Goal: Information Seeking & Learning: Learn about a topic

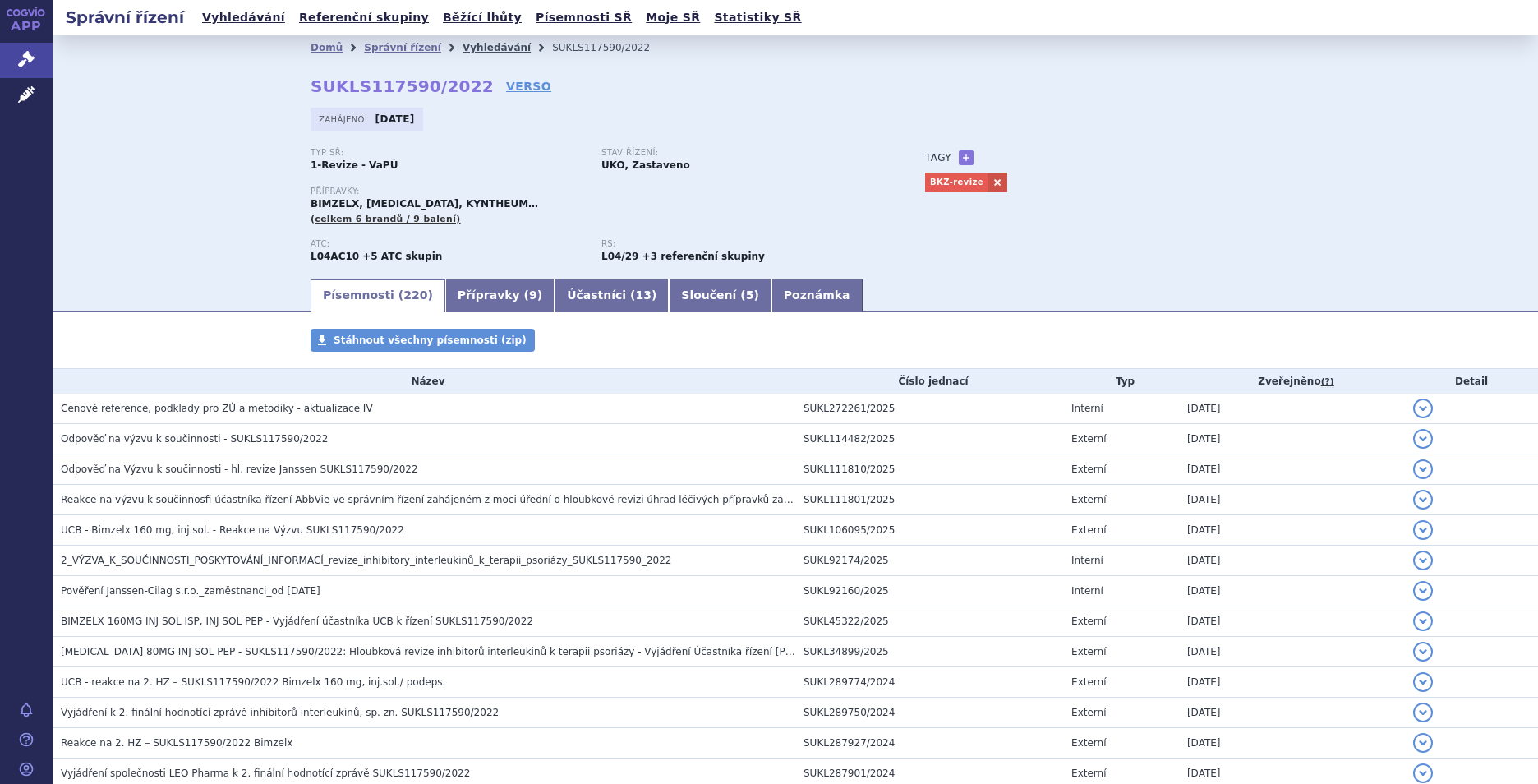
click at [489, 45] on link "Vyhledávání" at bounding box center [496, 47] width 68 height 12
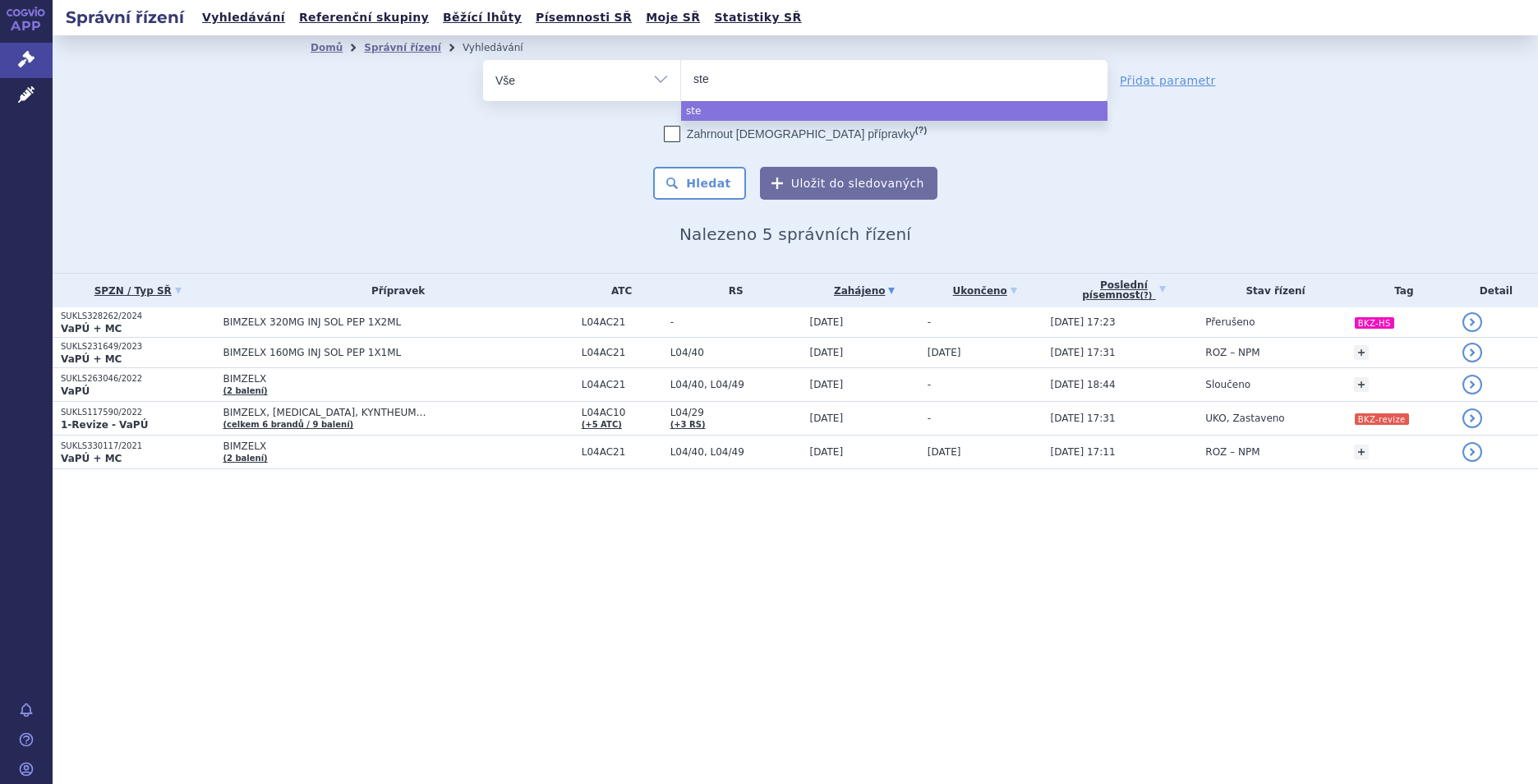
select select
type input "stela"
type input "stelar"
type input "stelara"
select select "stelara"
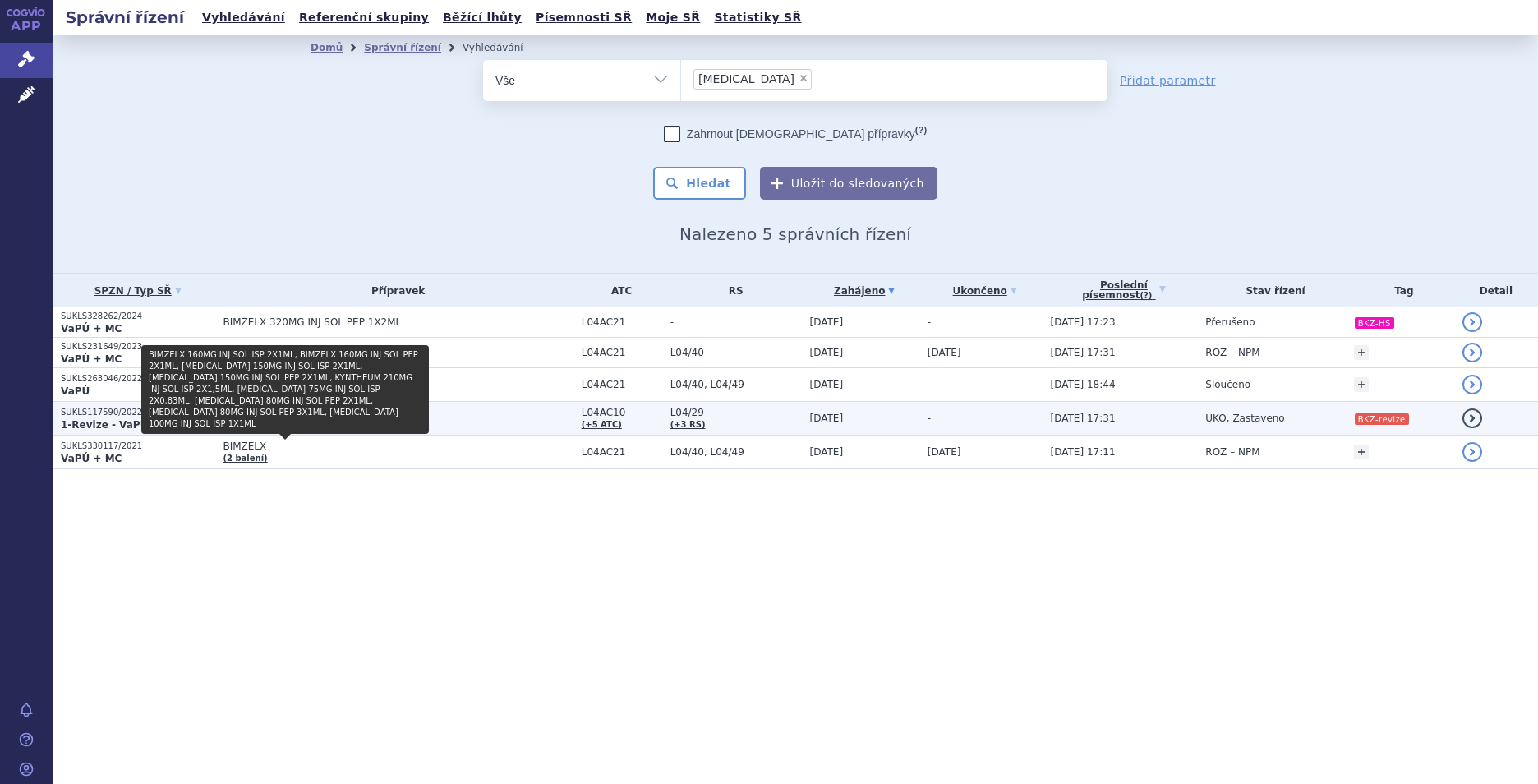
click at [310, 423] on link "(celkem 6 brandů / 9 balení)" at bounding box center [288, 424] width 131 height 9
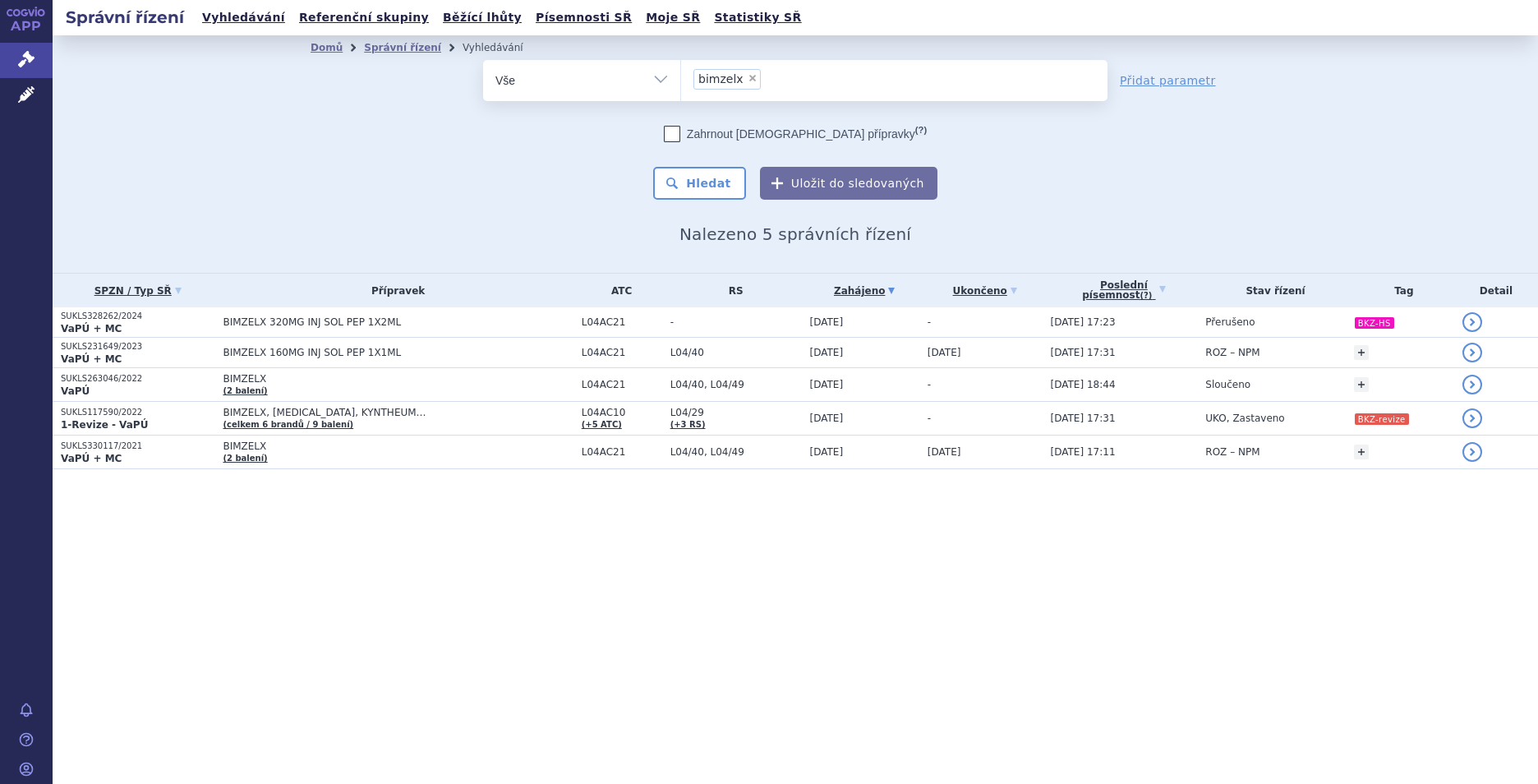
select select
click at [751, 78] on span "×" at bounding box center [752, 77] width 10 height 10
click at [681, 78] on select "bimzelx" at bounding box center [680, 80] width 1 height 41
type input "st"
type input "ste"
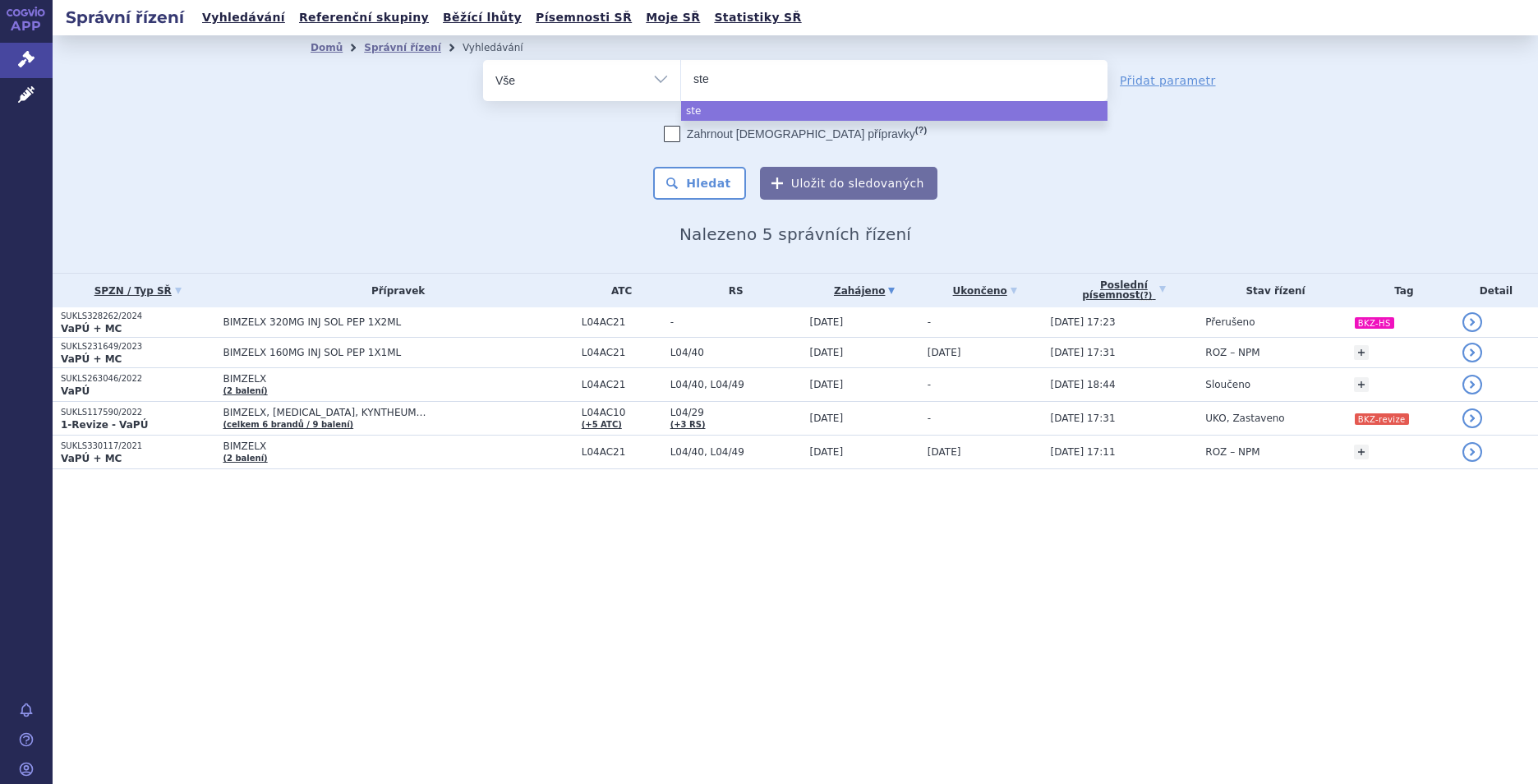
type input "stel"
type input "stela"
type input "stelara"
select select "stelara"
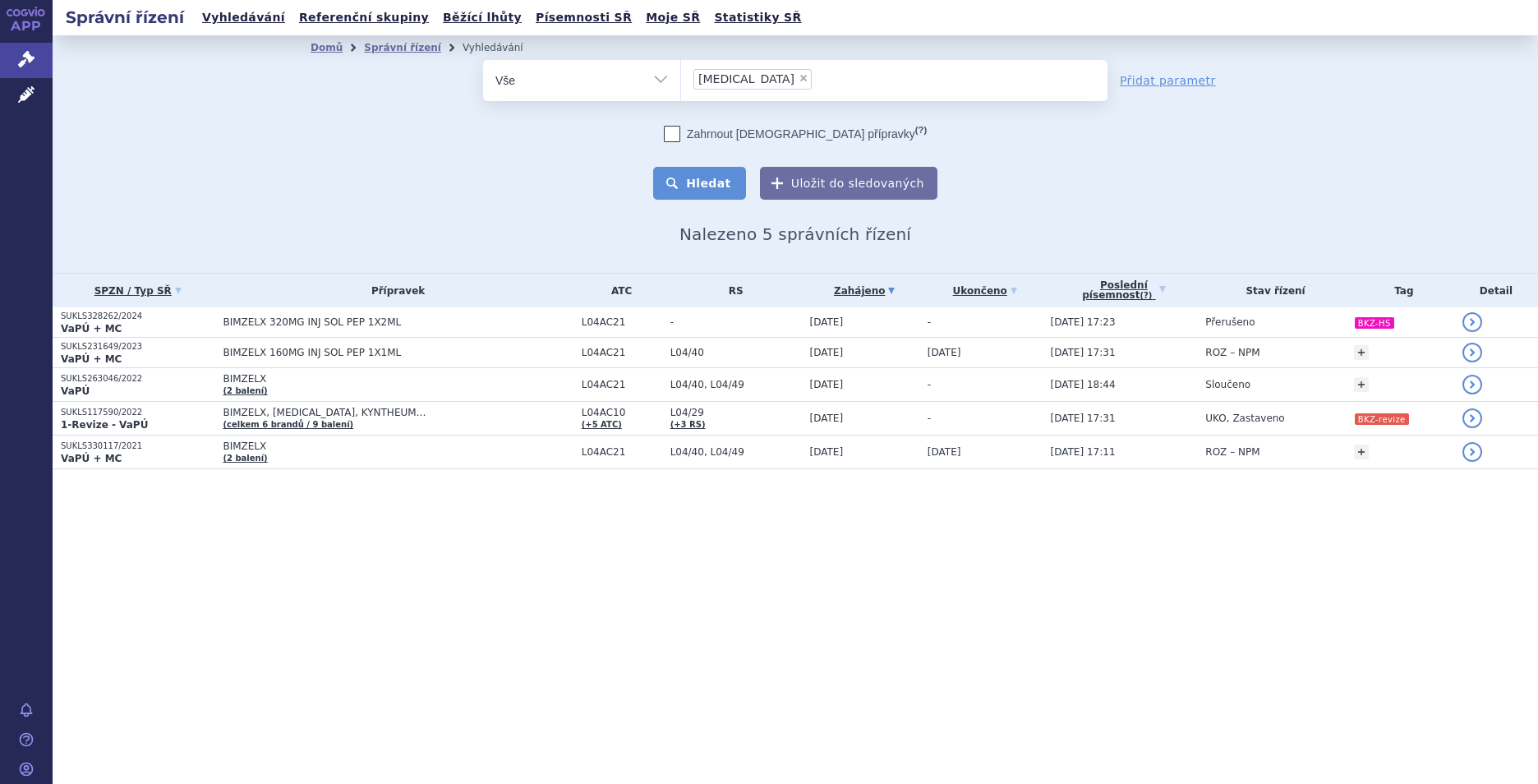
click at [716, 186] on button "Hledat" at bounding box center [699, 183] width 93 height 33
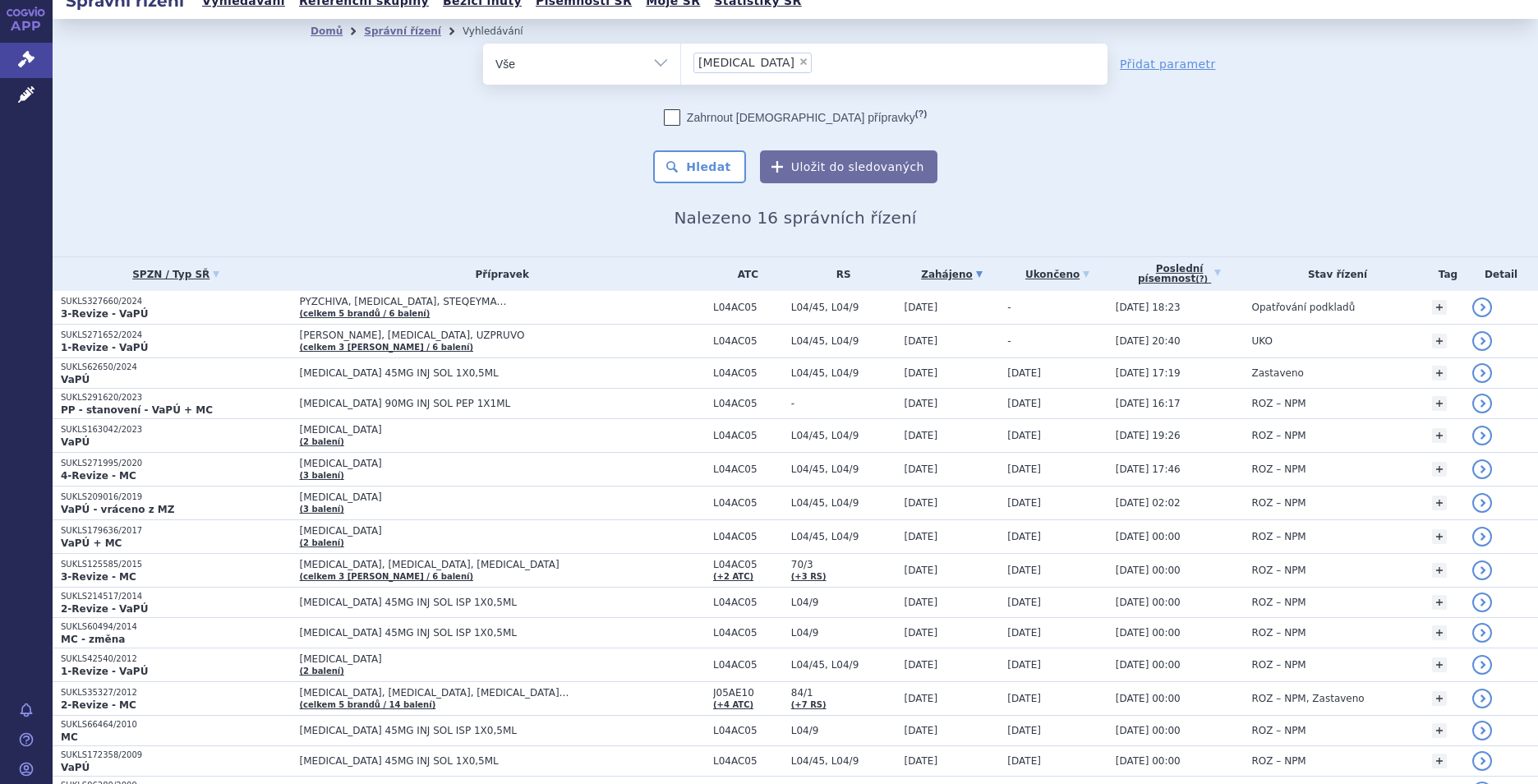
scroll to position [21, 0]
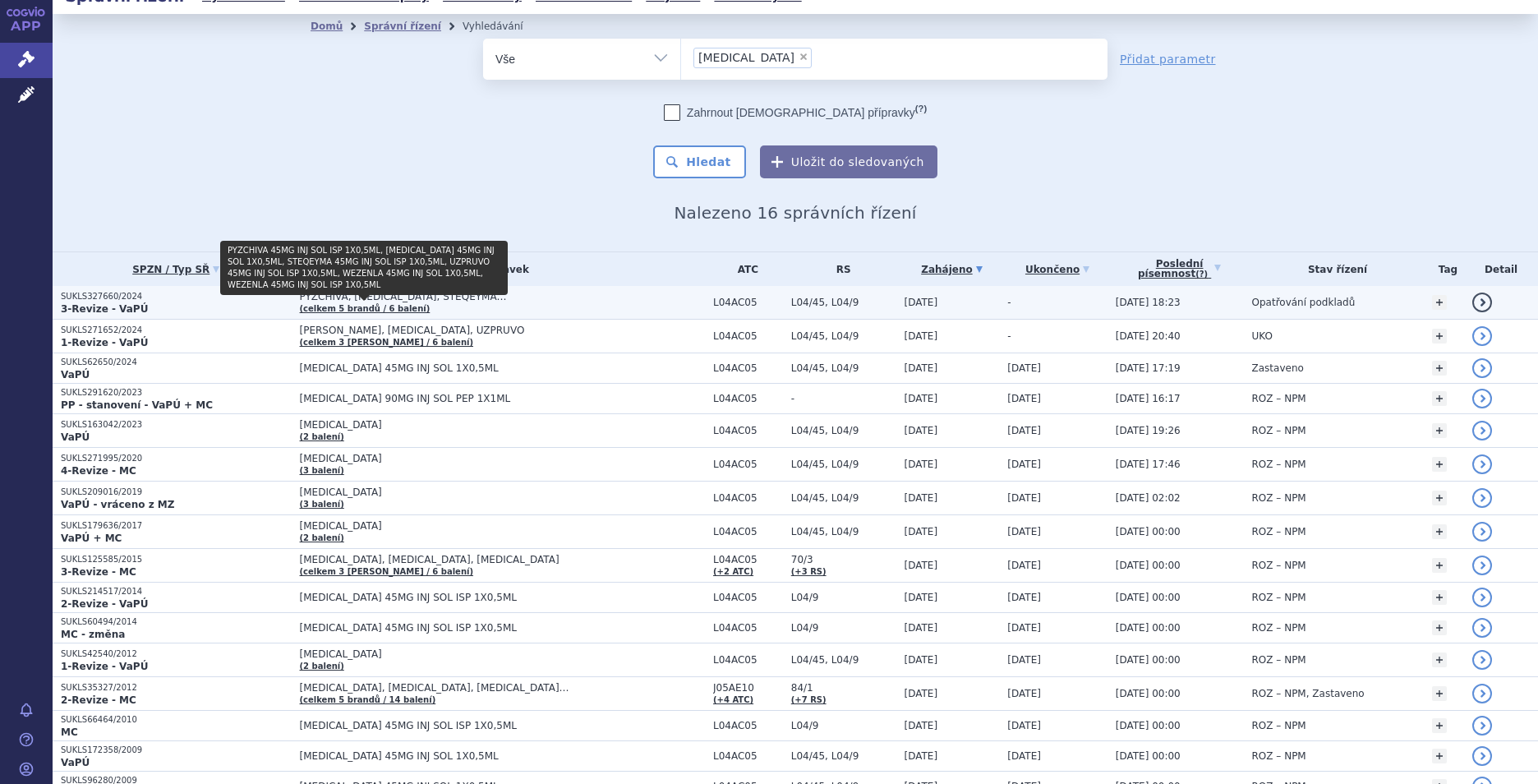
click at [403, 304] on link "(celkem 5 brandů / 6 balení)" at bounding box center [365, 308] width 131 height 9
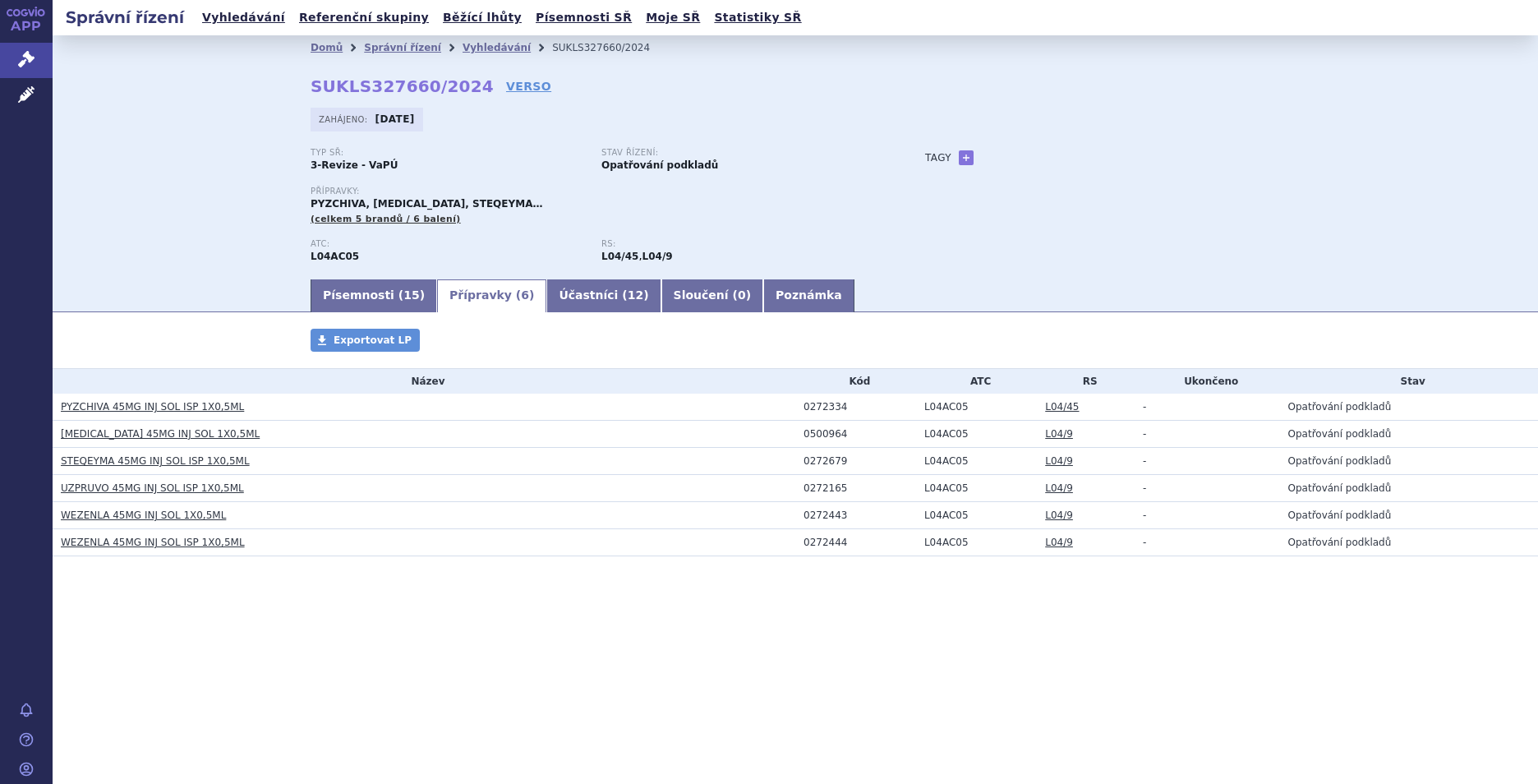
click at [190, 464] on link "STEQEYMA 45MG INJ SOL ISP 1X0,5ML" at bounding box center [155, 461] width 189 height 12
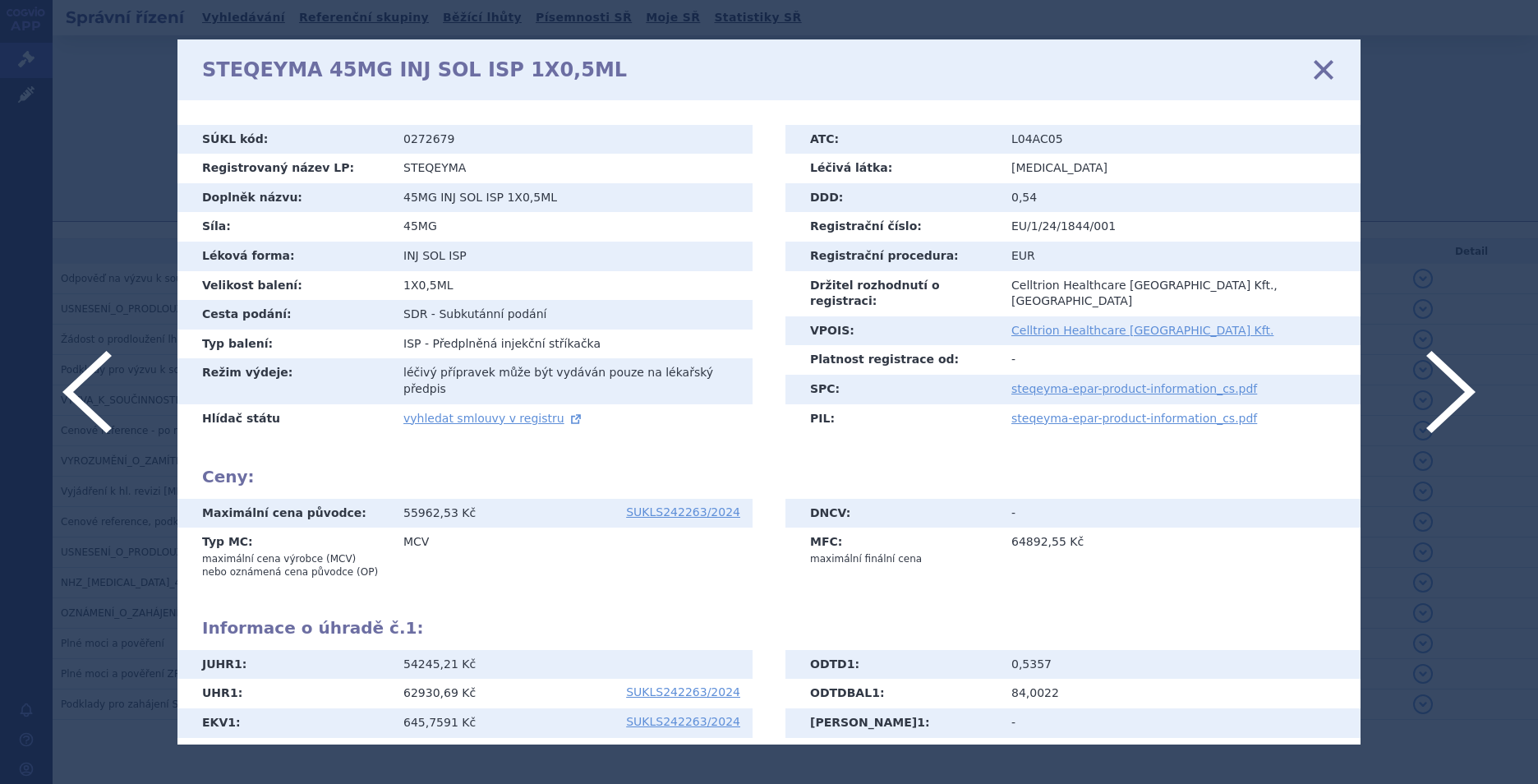
click at [464, 164] on td "STEQEYMA" at bounding box center [571, 168] width 361 height 29
drag, startPoint x: 457, startPoint y: 169, endPoint x: 378, endPoint y: 170, distance: 79.0
click at [378, 170] on tr "Registrovaný název LP: STEQEYMA" at bounding box center [465, 168] width 575 height 29
copy tr "Registrovaný název LP: STEQEYMA"
click at [1324, 71] on icon at bounding box center [1323, 68] width 35 height 35
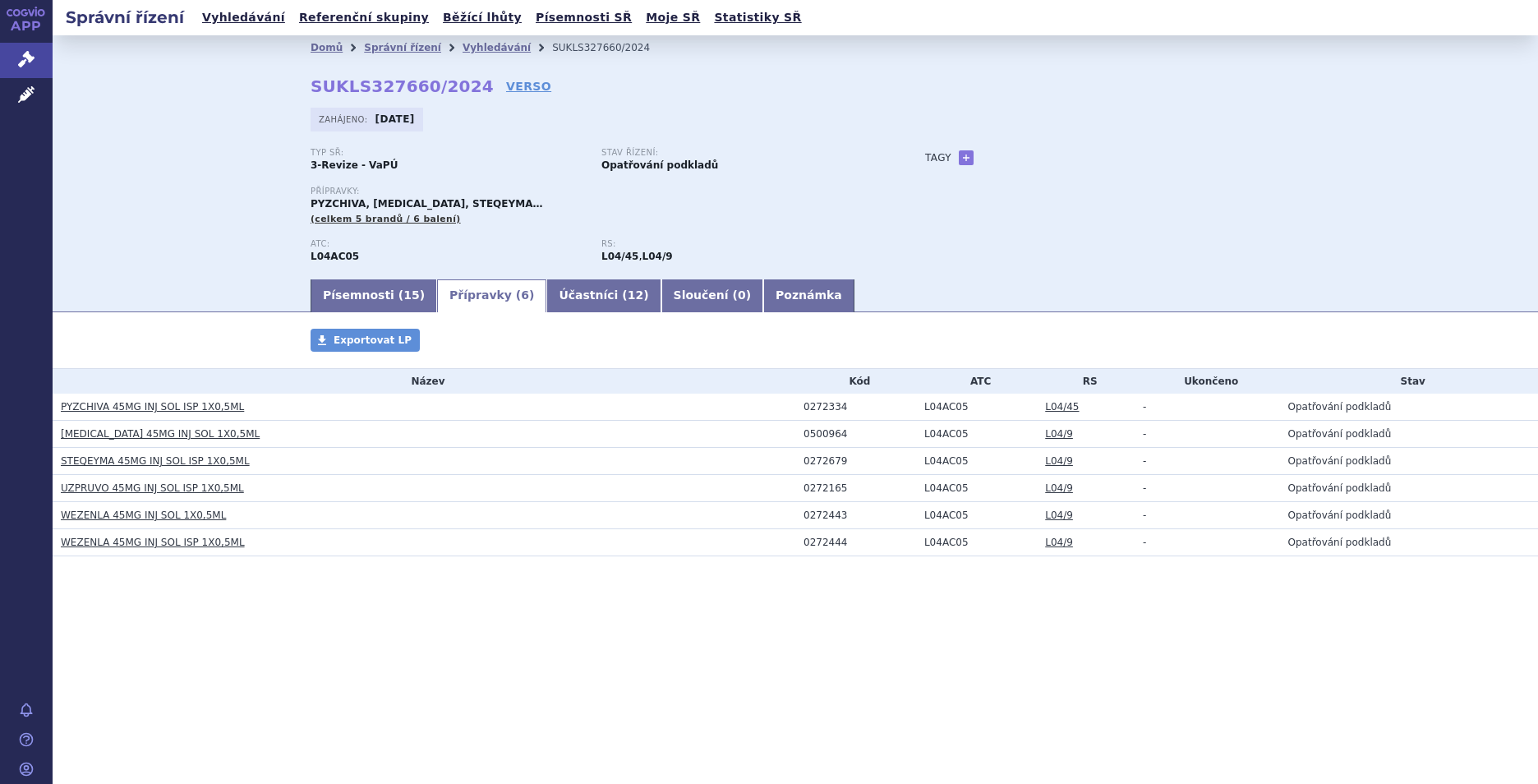
click at [138, 517] on link "WEZENLA 45MG INJ SOL 1X0,5ML" at bounding box center [143, 515] width 165 height 12
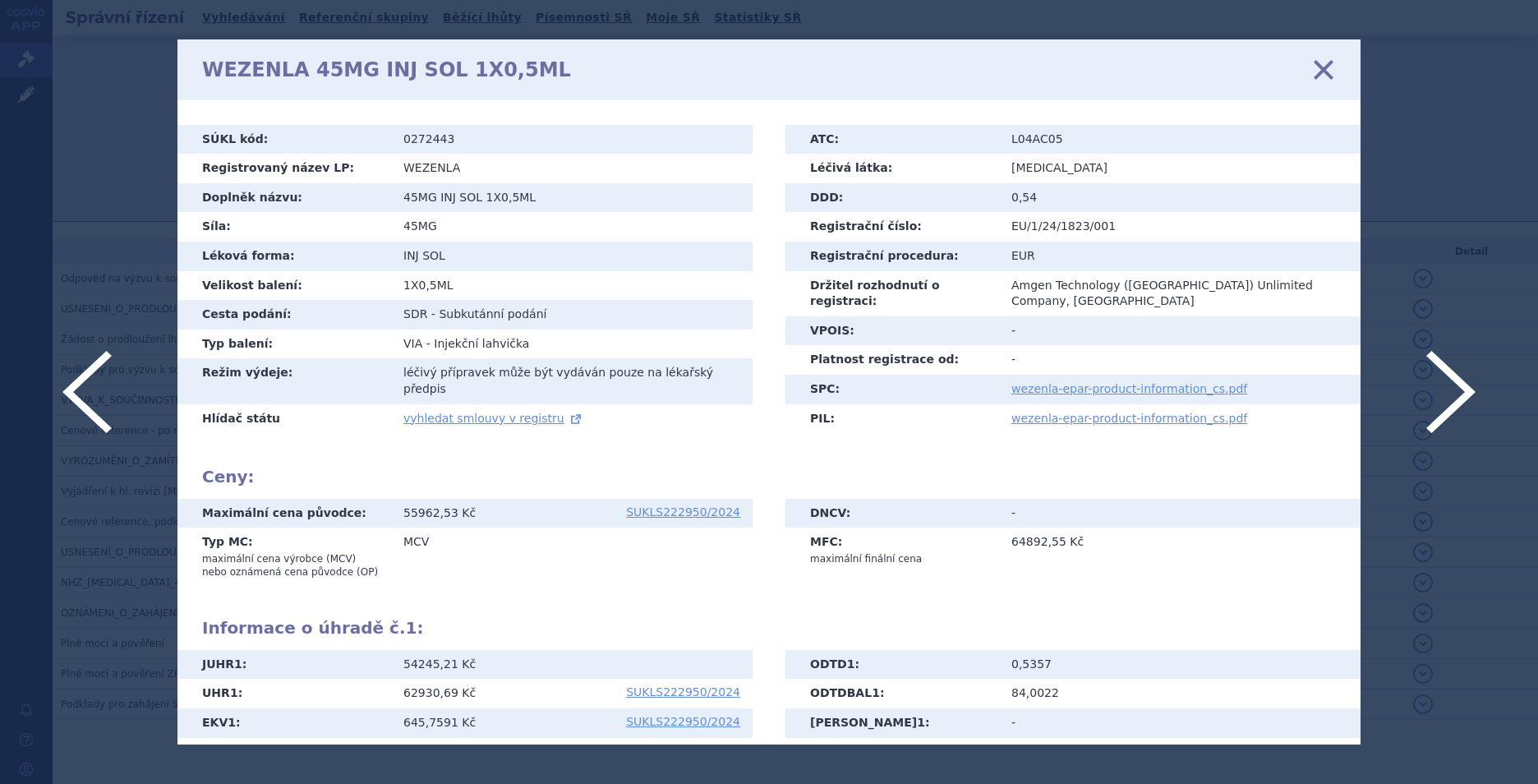
click at [1321, 69] on icon at bounding box center [1323, 68] width 35 height 35
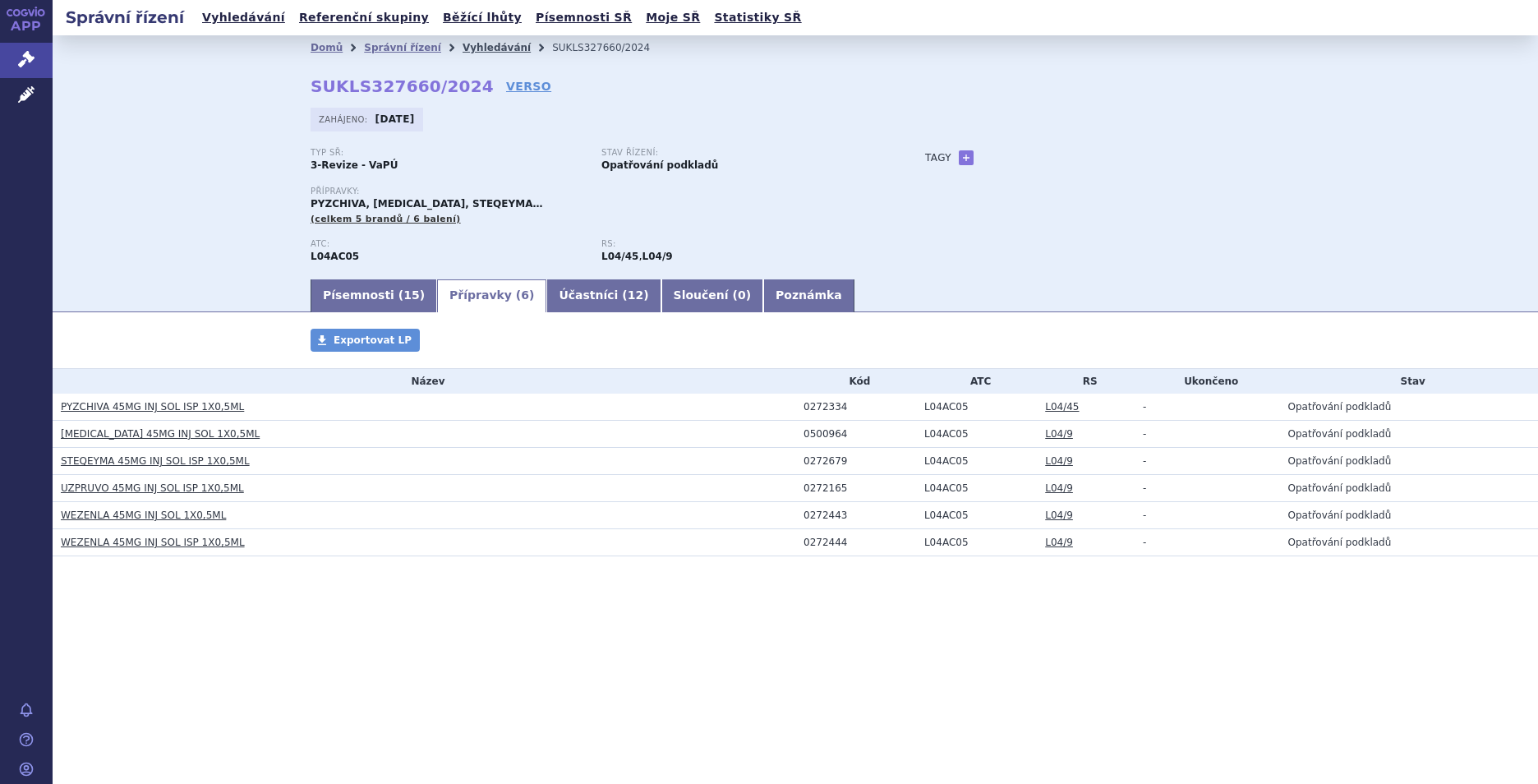
click at [485, 50] on link "Vyhledávání" at bounding box center [496, 47] width 68 height 12
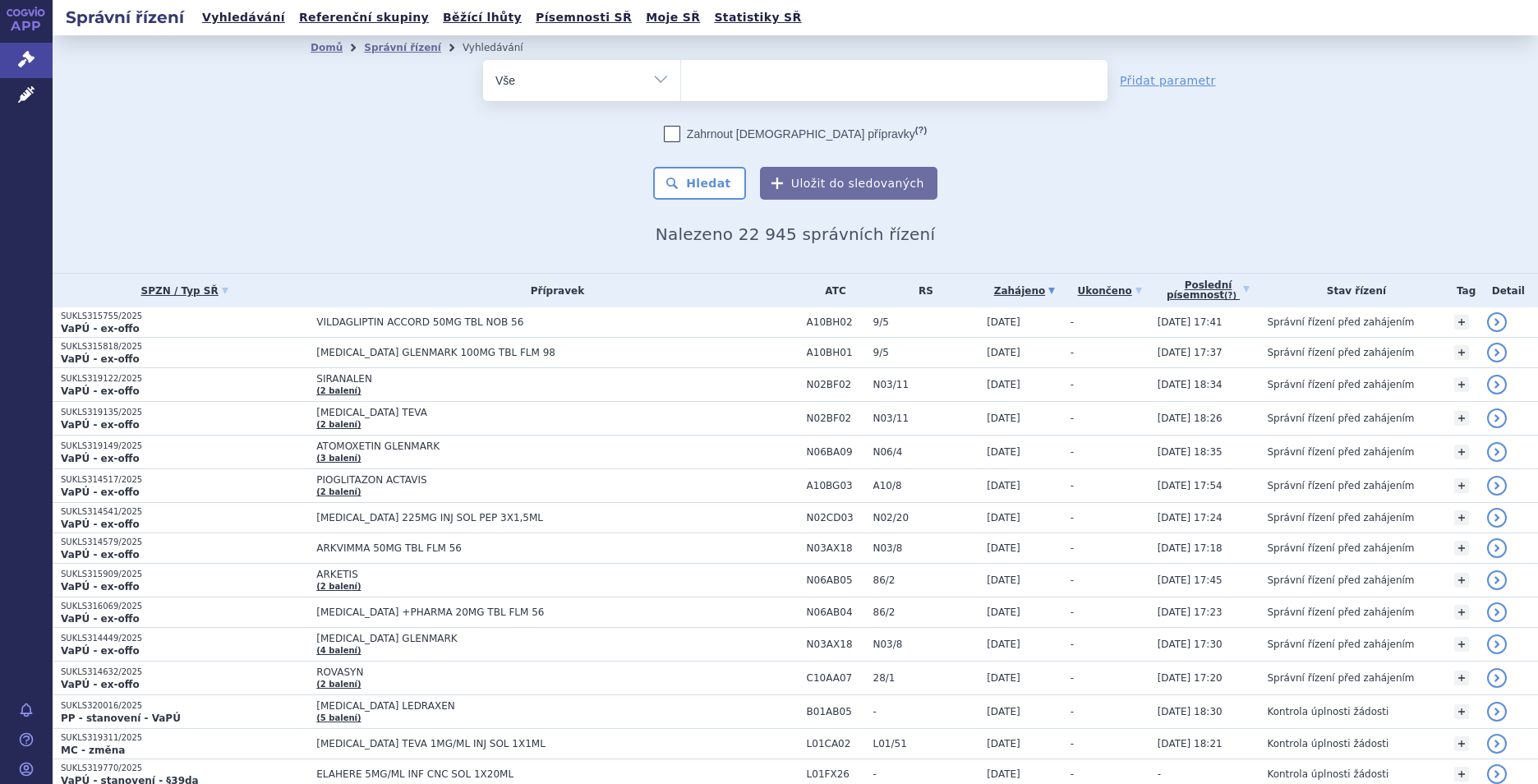
click at [694, 80] on input "search" at bounding box center [698, 78] width 9 height 20
type input "ri"
type input "rin"
type input "rinv"
type input "rinvo"
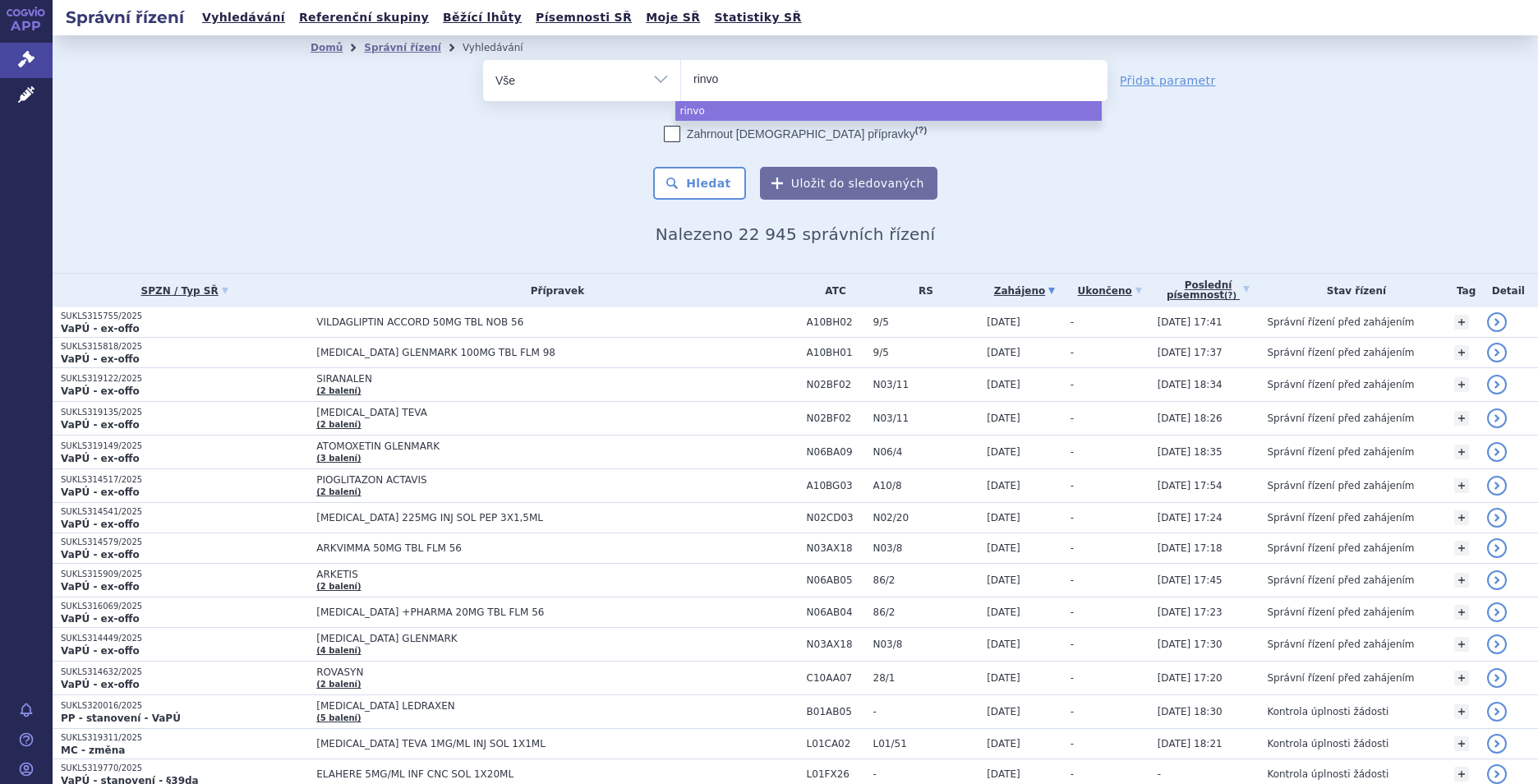
type input "rinvoq"
select select "rinvoq"
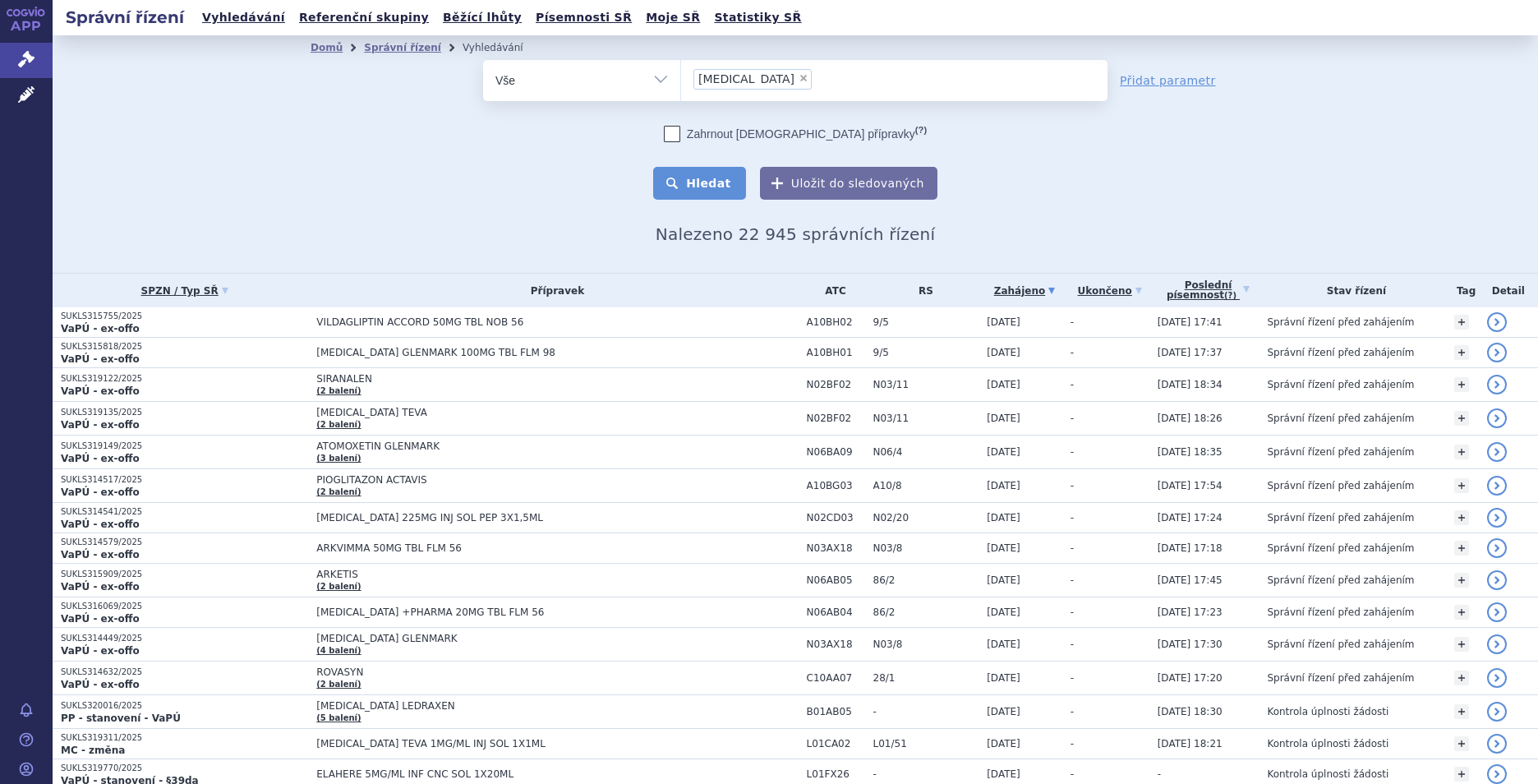
click at [690, 188] on button "Hledat" at bounding box center [699, 183] width 93 height 33
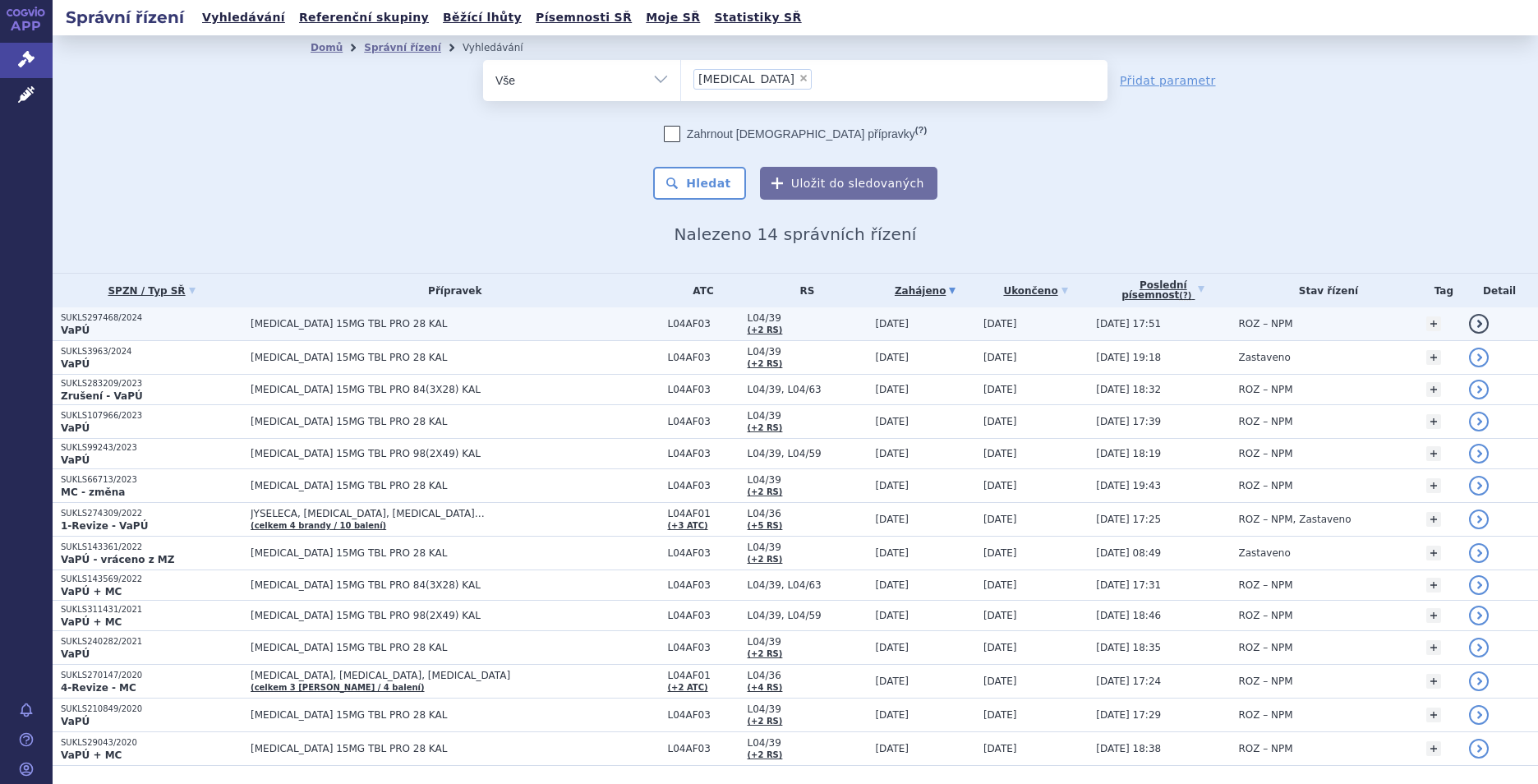
click at [874, 324] on td "18.11.2024" at bounding box center [920, 324] width 107 height 34
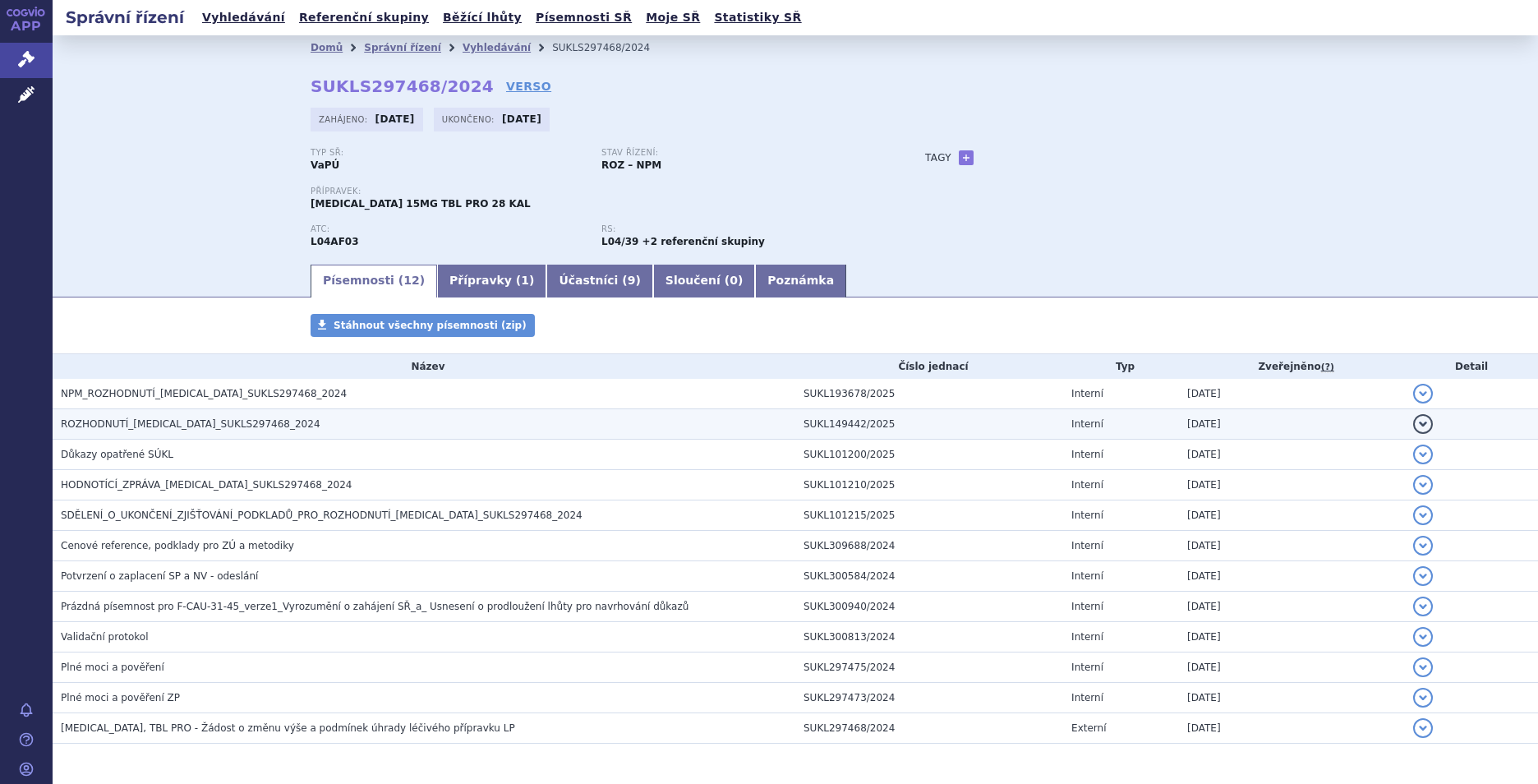
click at [214, 420] on span "ROZHODNUTÍ_[MEDICAL_DATA]_SUKLS297468_2024" at bounding box center [190, 424] width 259 height 12
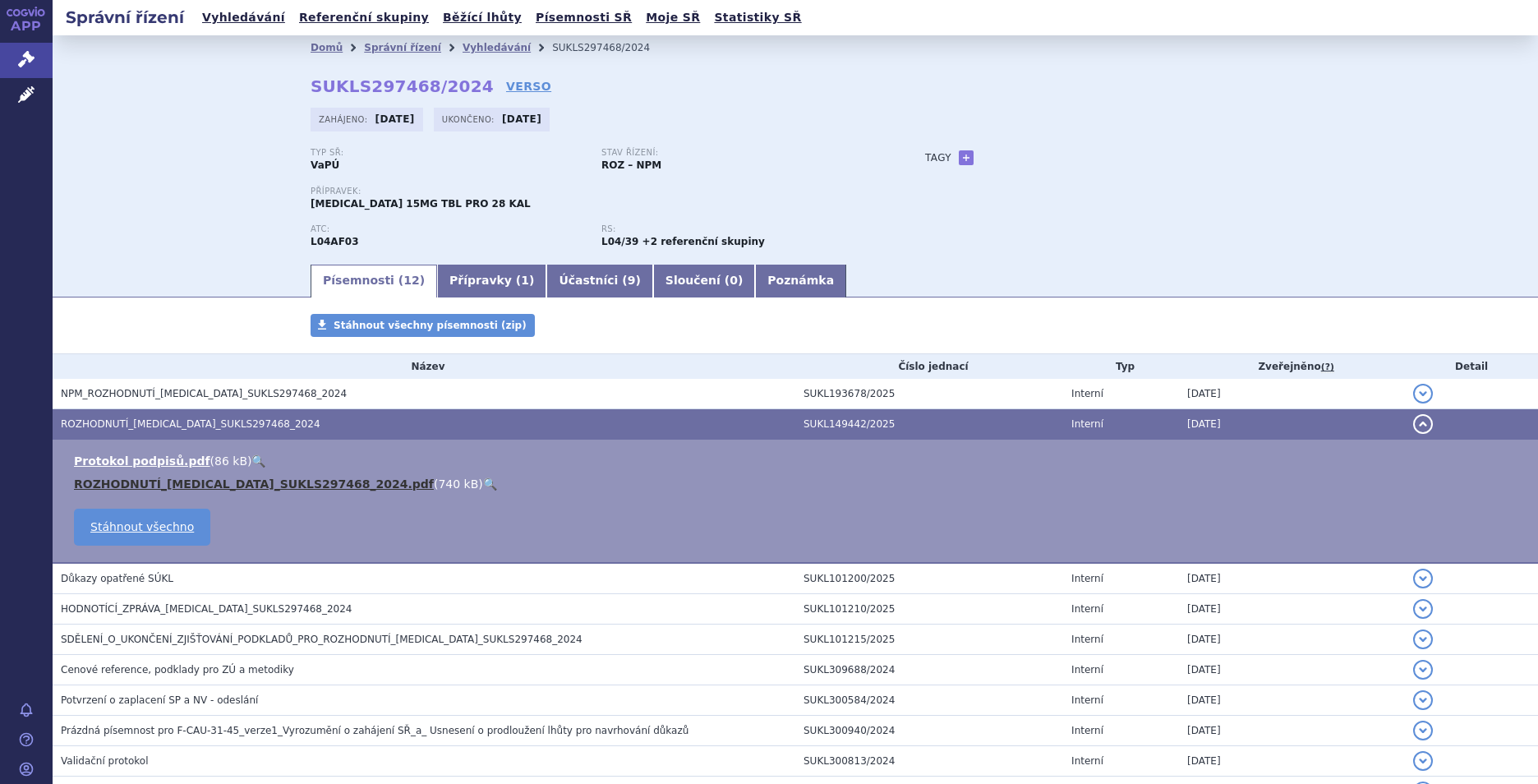
click at [280, 480] on link "ROZHODNUTÍ_[MEDICAL_DATA]_SUKLS297468_2024.pdf" at bounding box center [253, 483] width 360 height 13
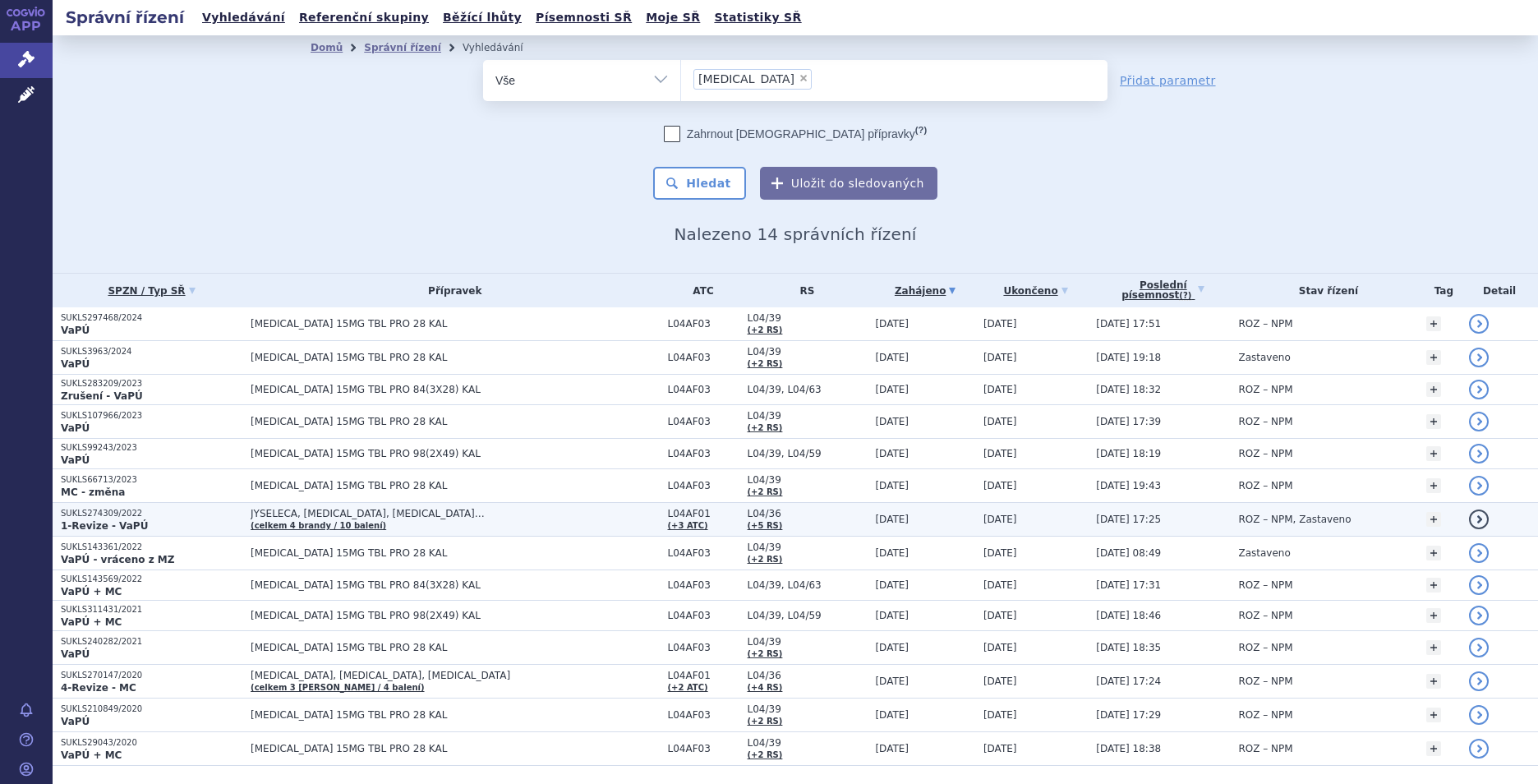
click at [504, 510] on span "JYSELECA, [MEDICAL_DATA], [MEDICAL_DATA]…" at bounding box center [455, 513] width 408 height 12
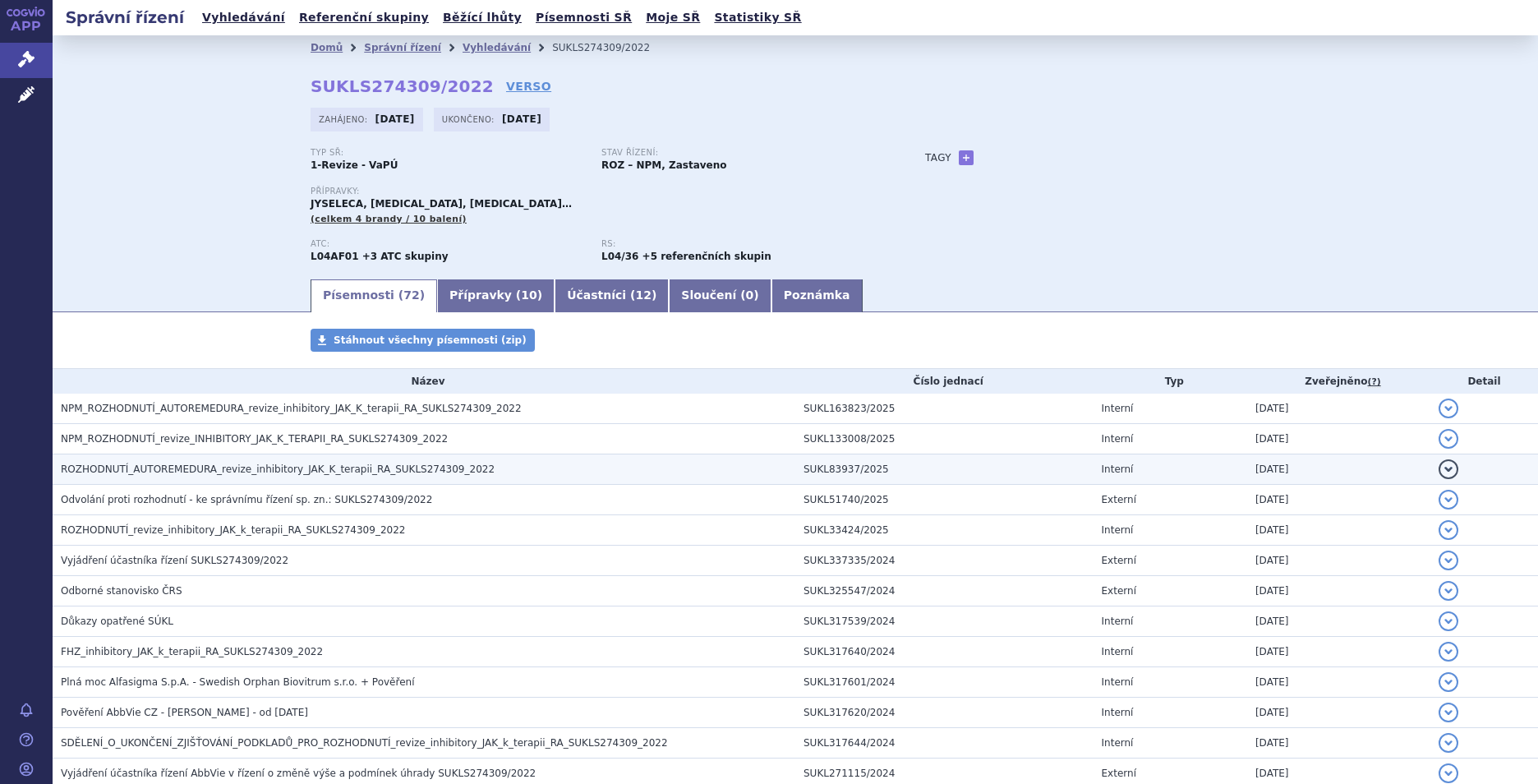
click at [258, 473] on span "ROZHODNUTÍ_AUTOREMEDURA_revize_inhibitory_JAK_K_terapii_RA_SUKLS274309_2022" at bounding box center [277, 469] width 433 height 12
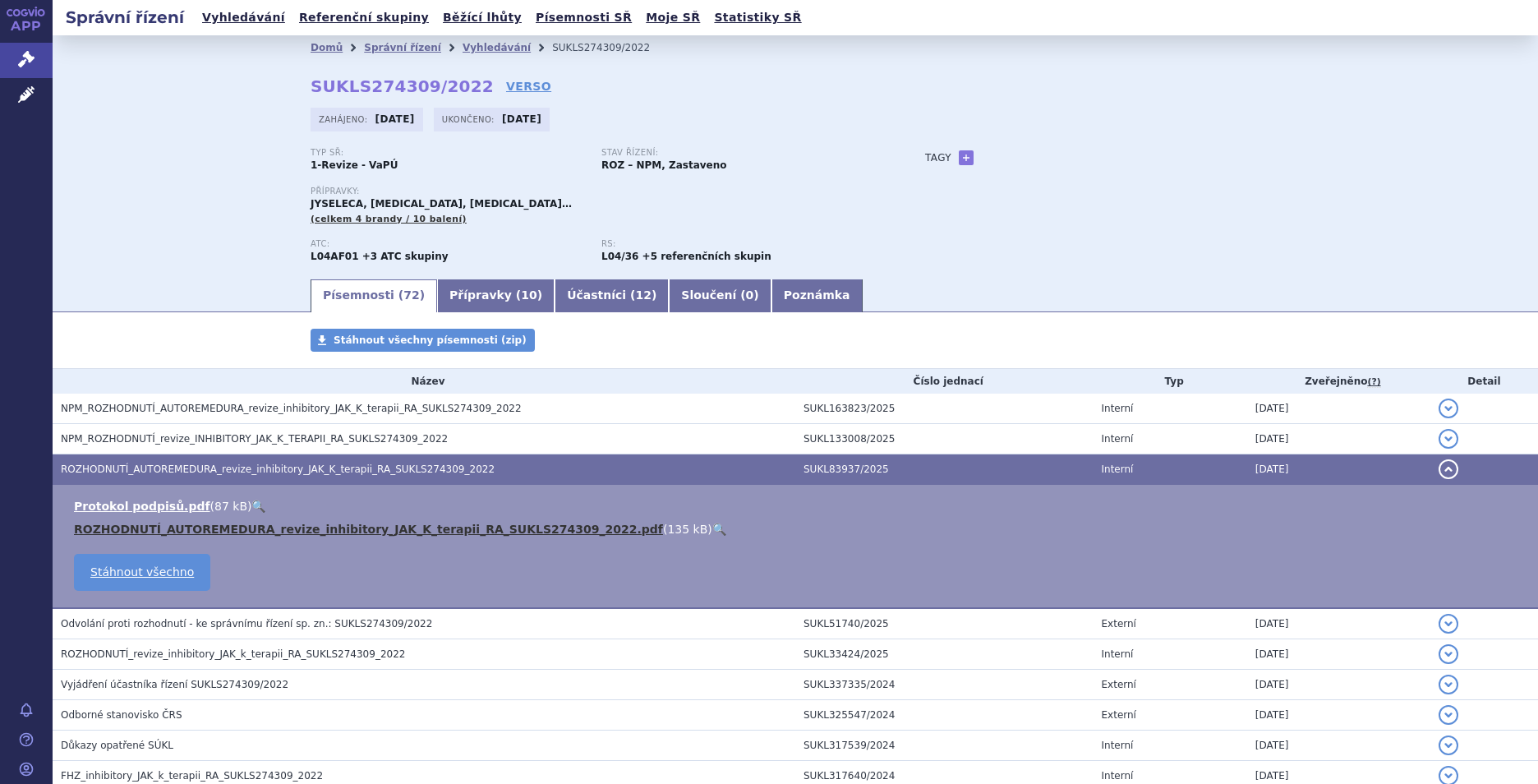
click at [264, 522] on link "ROZHODNUTÍ_AUTOREMEDURA_revize_inhibitory_JAK_K_terapii_RA_SUKLS274309_2022.pdf" at bounding box center [368, 528] width 589 height 13
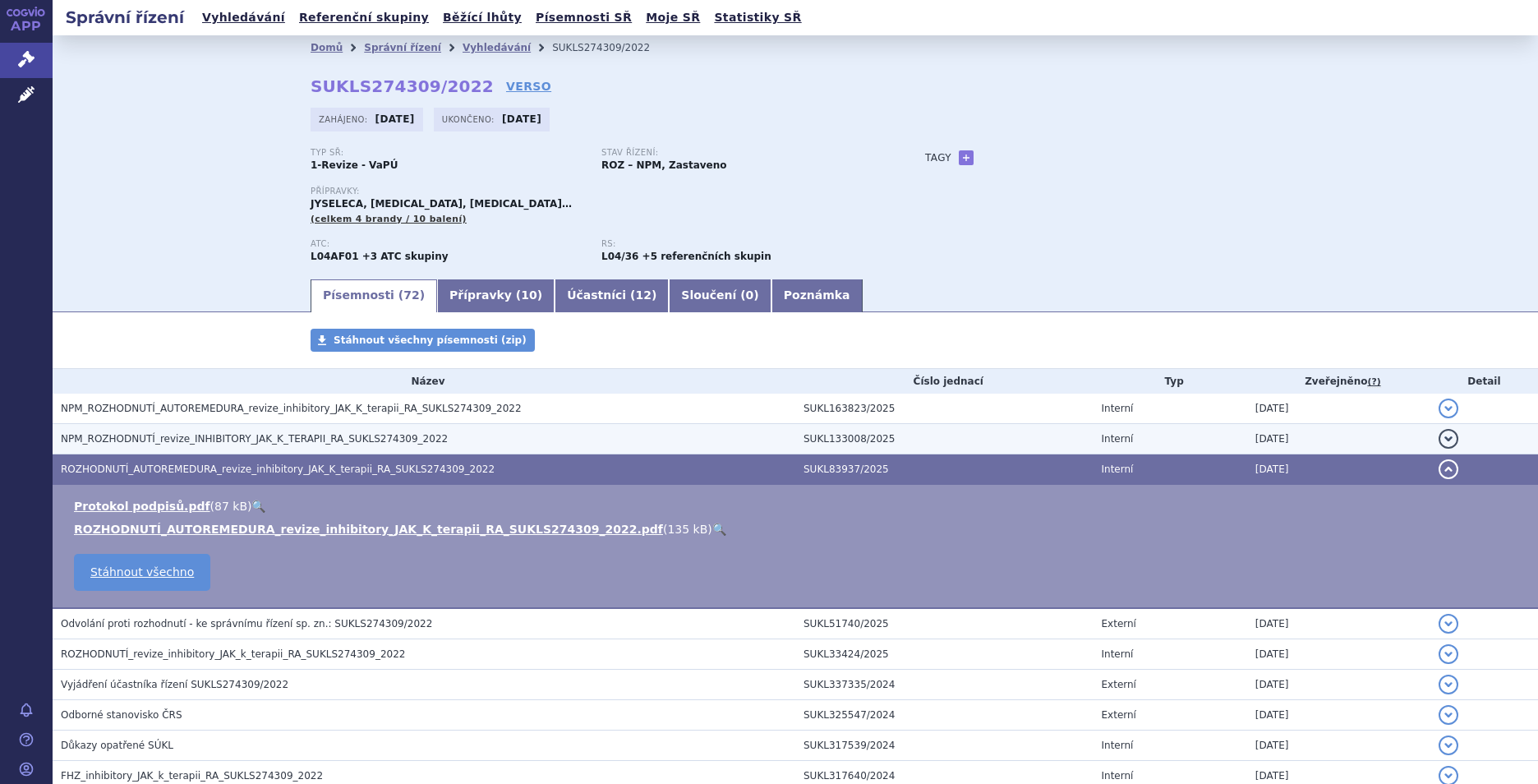
click at [336, 433] on span "NPM_ROZHODNUTÍ_revize_INHIBITORY_JAK_K_TERAPII_RA_SUKLS274309_2022" at bounding box center [254, 439] width 387 height 12
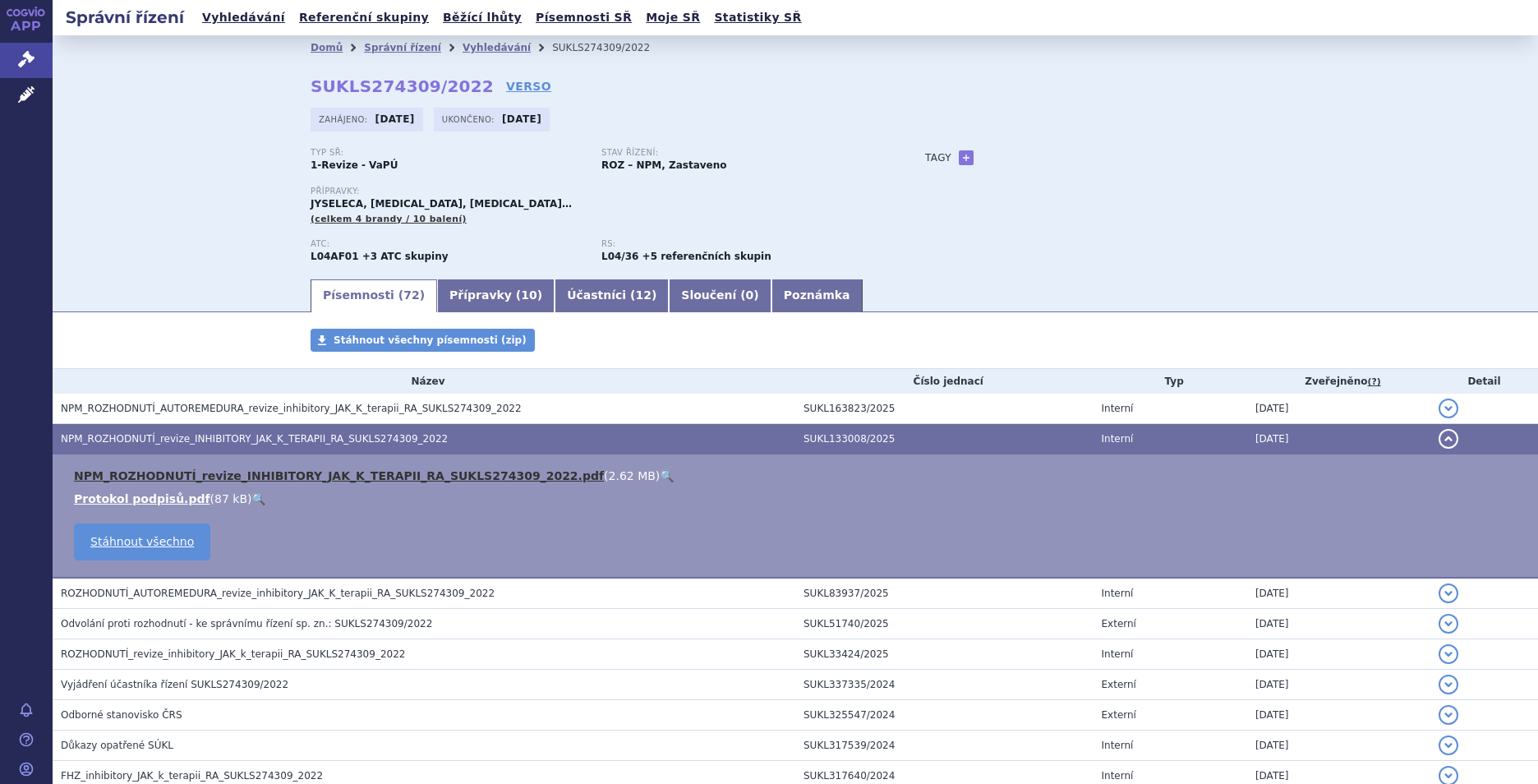
click at [359, 470] on link "NPM_ROZHODNUTÍ_revize_INHIBITORY_JAK_K_TERAPII_RA_SUKLS274309_2022.pdf" at bounding box center [338, 475] width 530 height 13
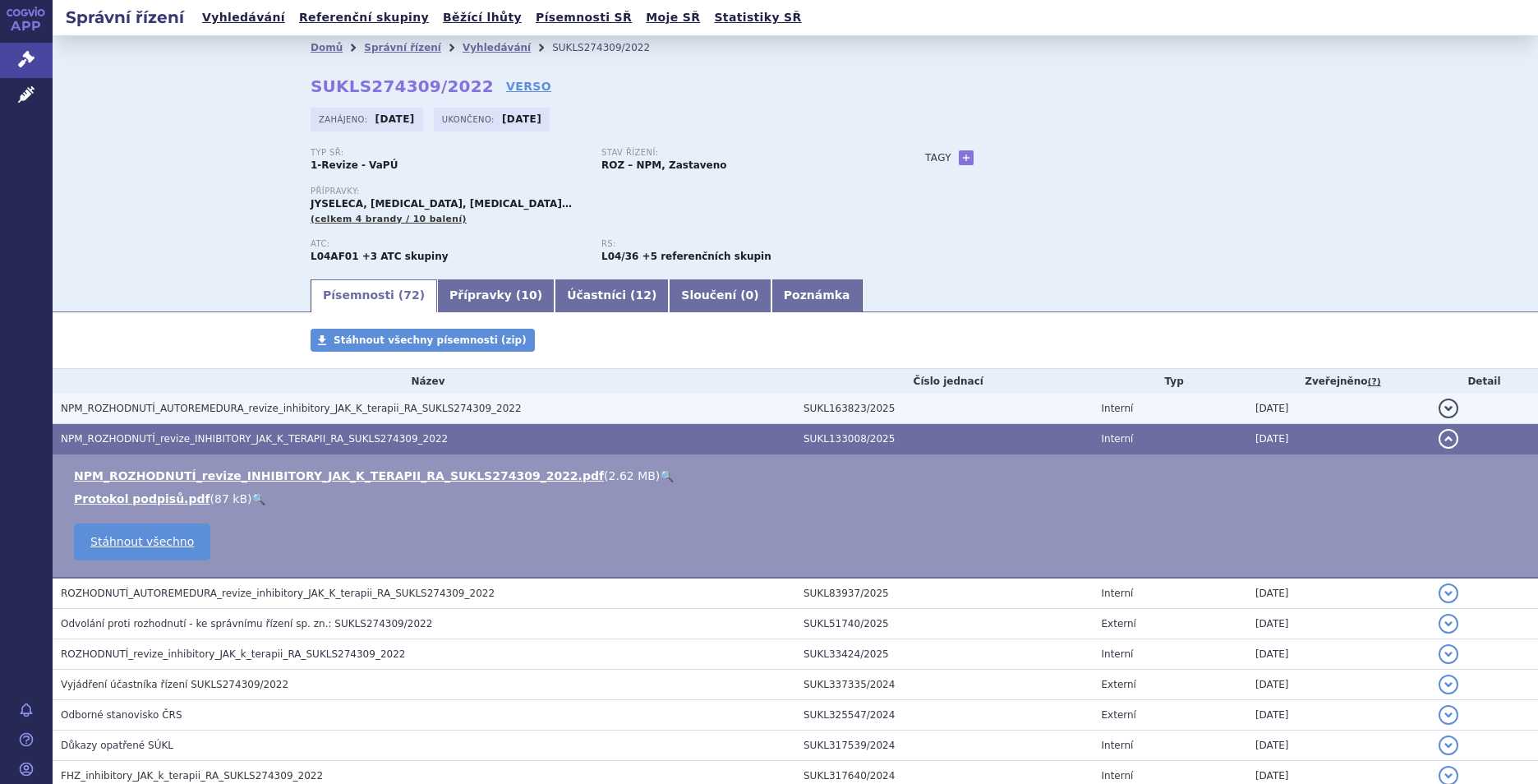
click at [240, 400] on td "NPM_ROZHODNUTÍ_AUTOREMEDURA_revize_inhibitory_JAK_K_terapii_RA_SUKLS274309_2022" at bounding box center [424, 408] width 742 height 30
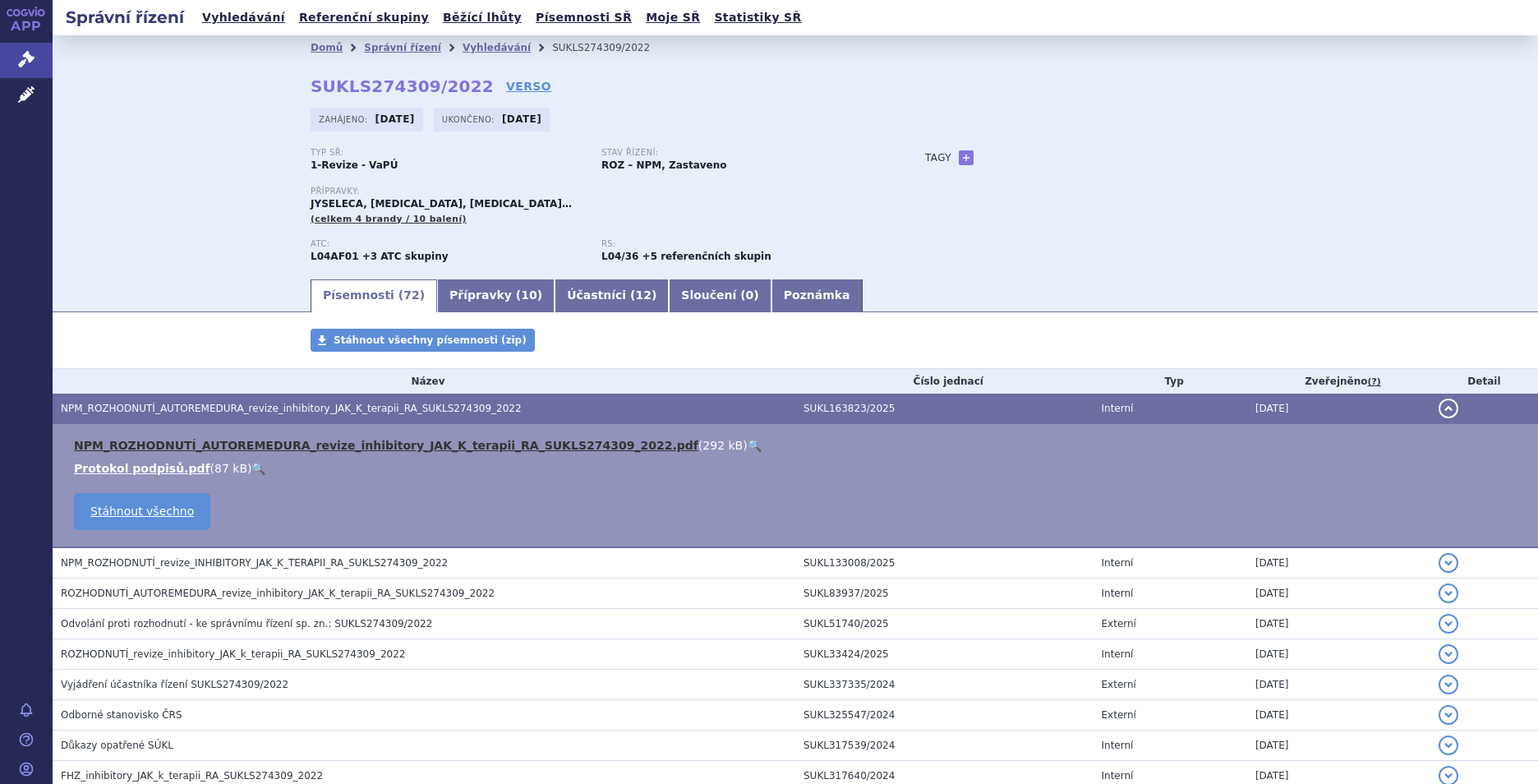
click at [470, 439] on link "NPM_ROZHODNUTÍ_AUTOREMEDURA_revize_inhibitory_JAK_K_terapii_RA_SUKLS274309_2022…" at bounding box center [385, 445] width 624 height 13
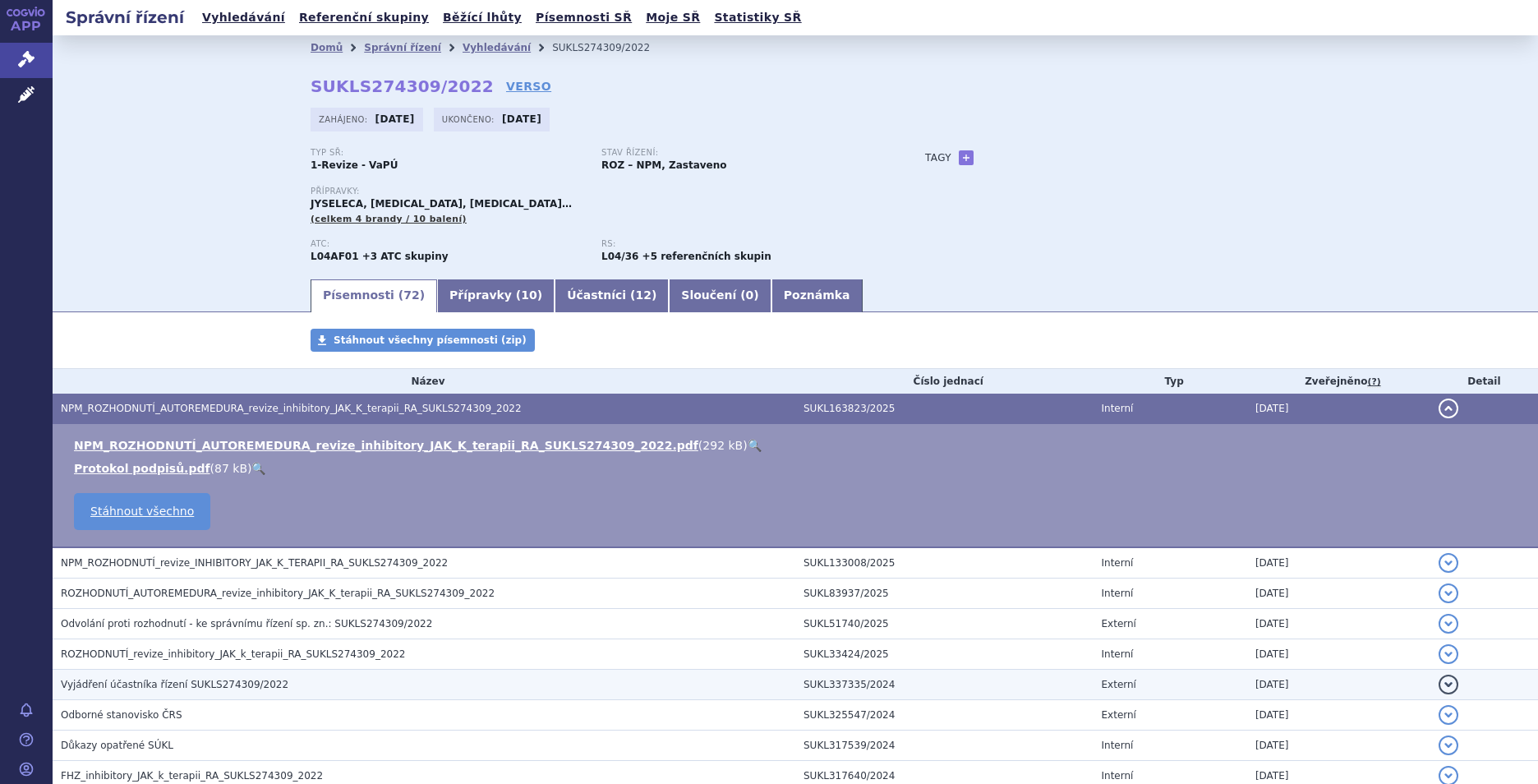
click at [214, 684] on span "Vyjádření účastníka řízení SUKLS274309/2022" at bounding box center [174, 684] width 227 height 12
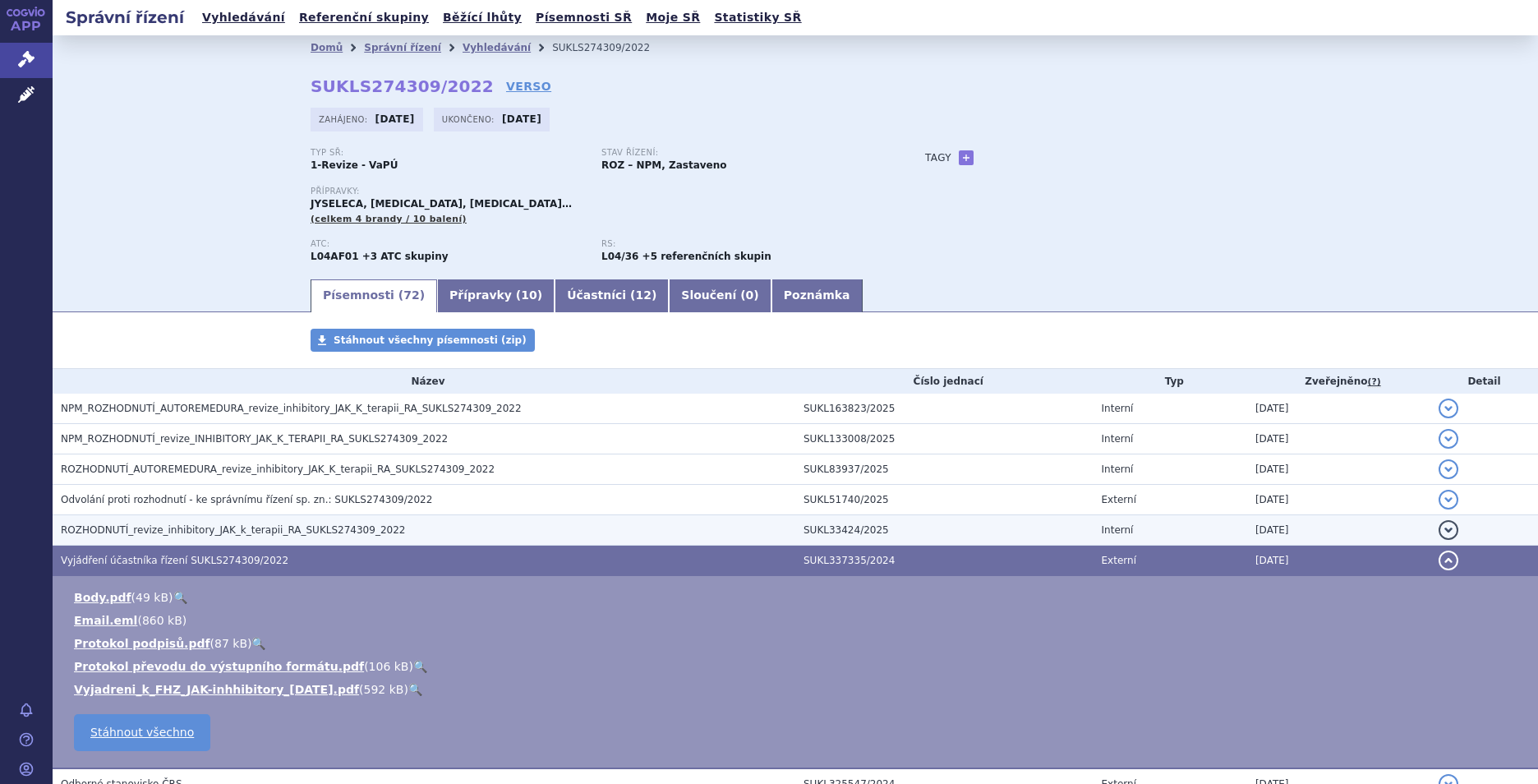
click at [249, 517] on td "ROZHODNUTÍ_revize_inhibitory_JAK_k_terapii_RA_SUKLS274309_2022" at bounding box center [424, 530] width 742 height 30
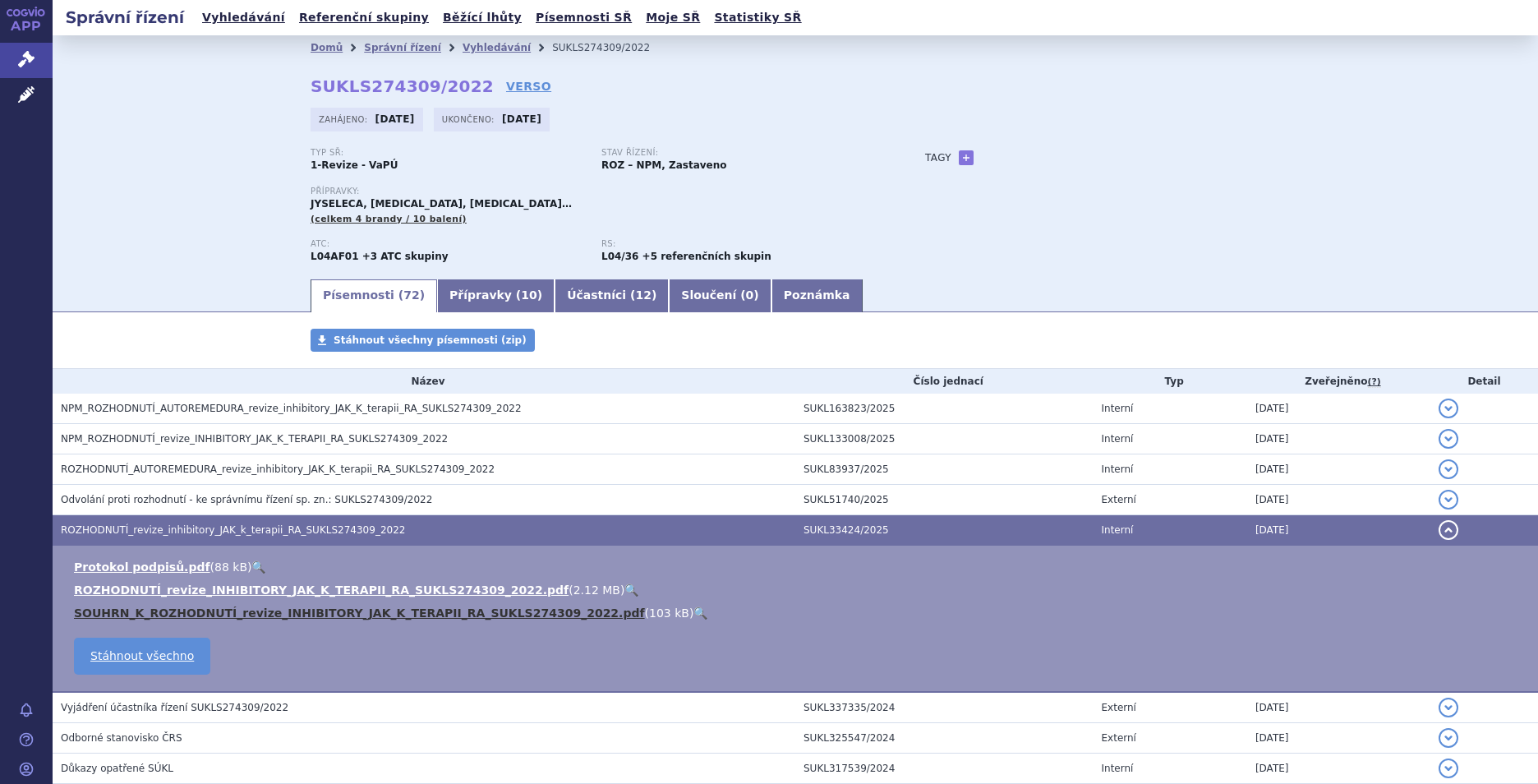
click at [273, 612] on link "SOUHRN_K_ROZHODNUTÍ_revize_INHIBITORY_JAK_K_TERAPII_RA_SUKLS274309_2022.pdf" at bounding box center [359, 613] width 571 height 13
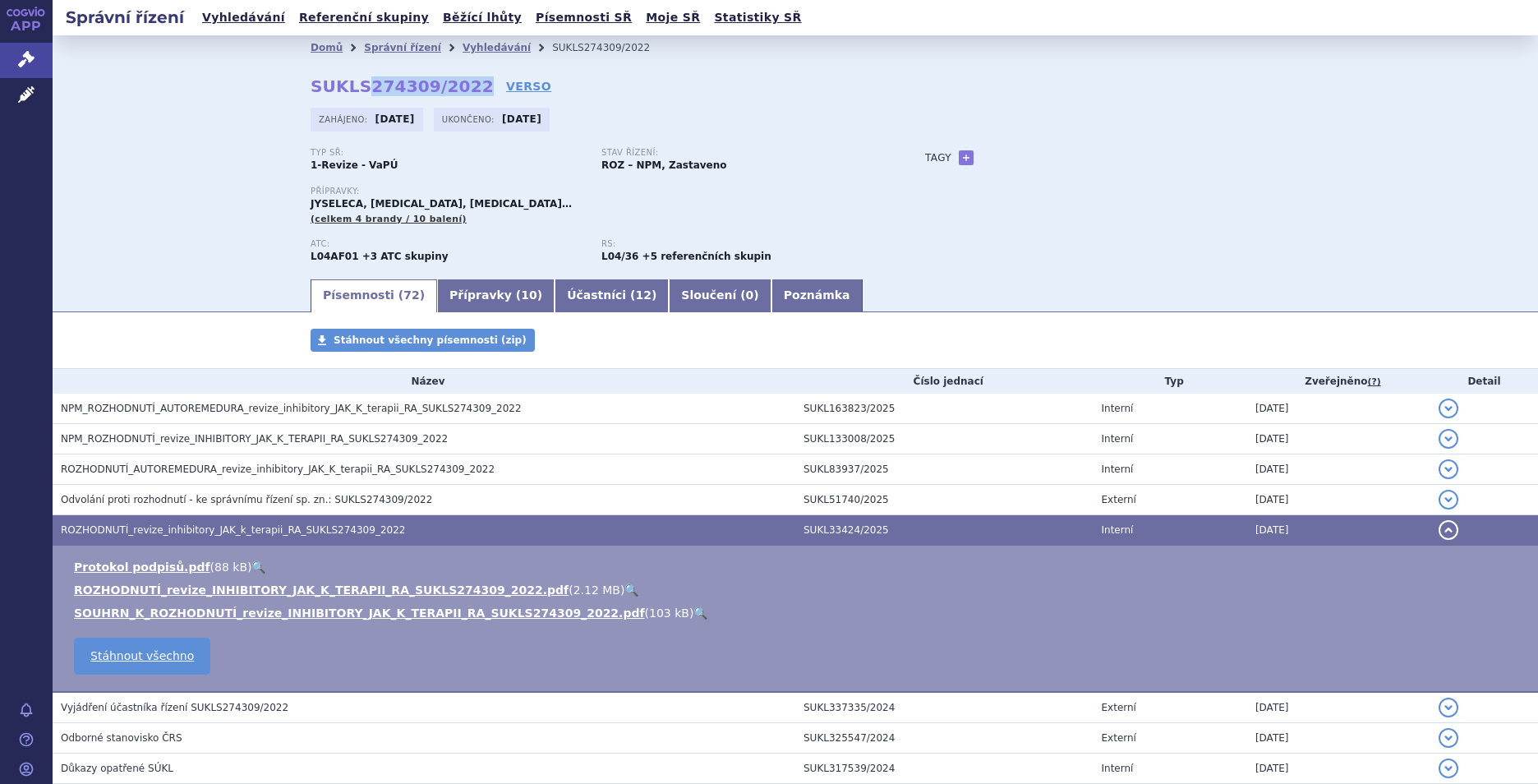
drag, startPoint x: 351, startPoint y: 83, endPoint x: 456, endPoint y: 87, distance: 105.1
click at [456, 87] on strong "SUKLS274309/2022" at bounding box center [402, 86] width 183 height 20
copy strong "274309/2022"
click at [1284, 290] on div "Písemnosti ( 72 ) Přípravky ( 10 ) Účastníci ( 12 ) Sloučení ( 0 ) Poznámka" at bounding box center [796, 294] width 1035 height 35
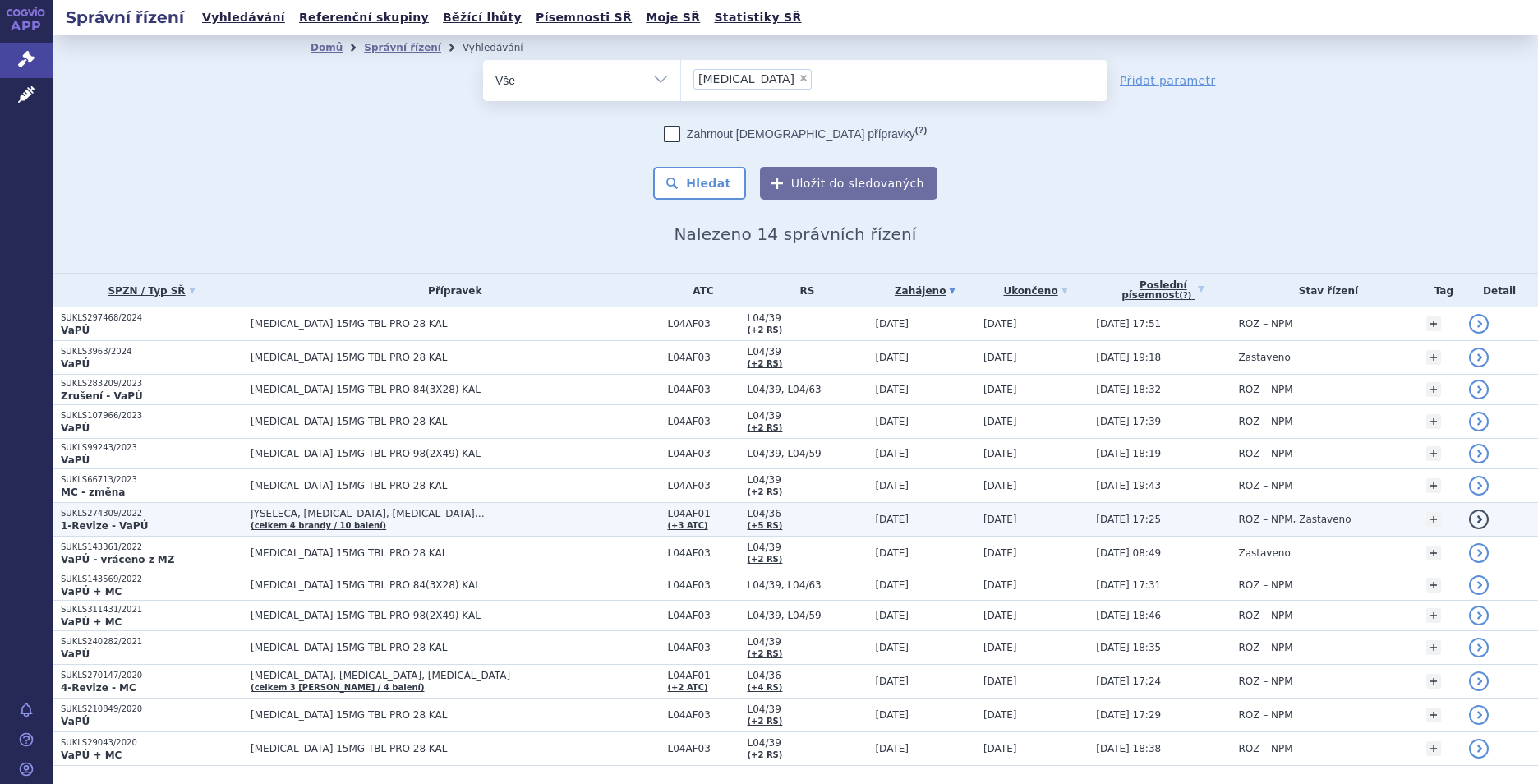
click at [461, 509] on span "JYSELECA, [MEDICAL_DATA], [MEDICAL_DATA]…" at bounding box center [455, 513] width 408 height 12
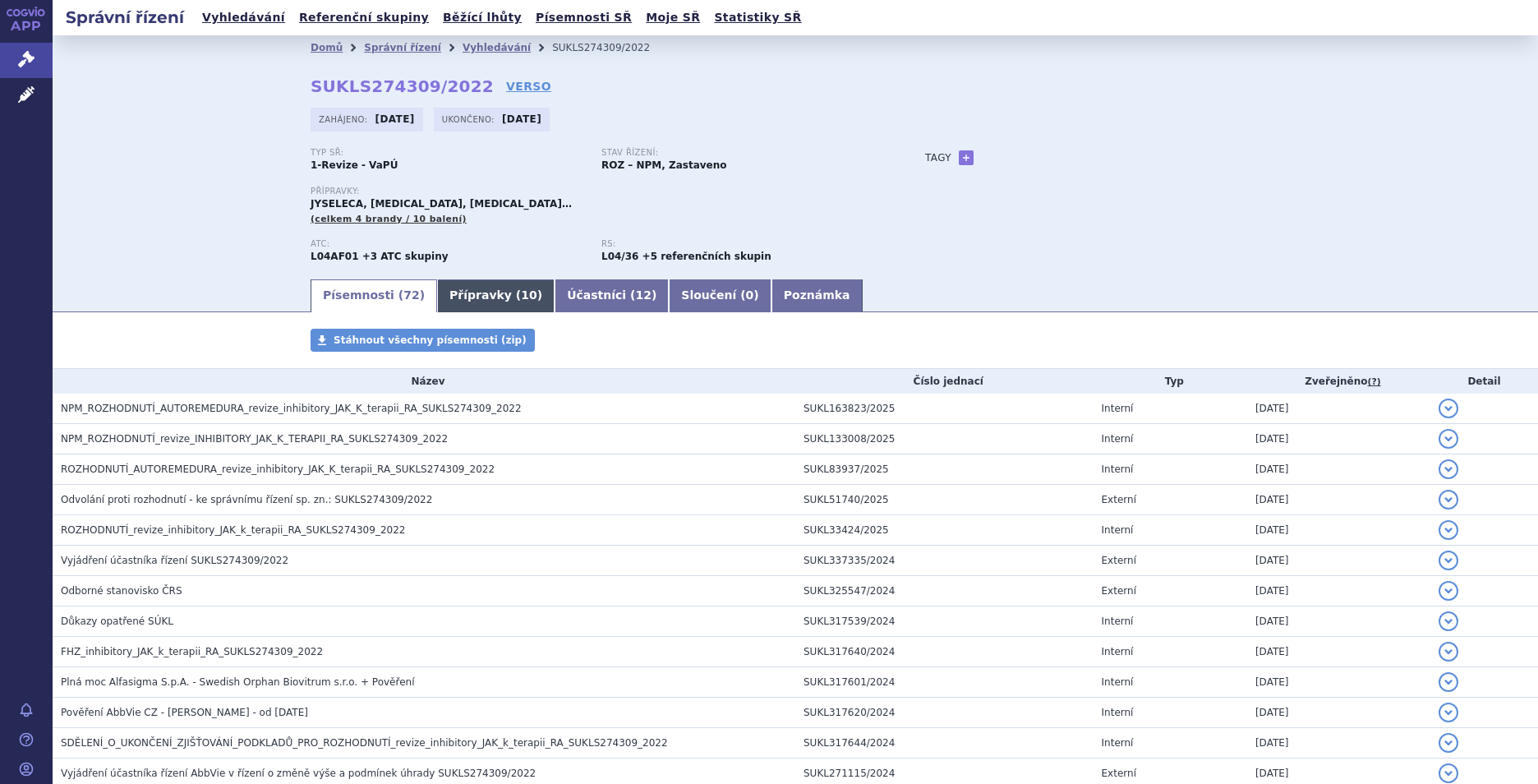
click at [455, 295] on link "Přípravky ( 10 )" at bounding box center [495, 296] width 117 height 33
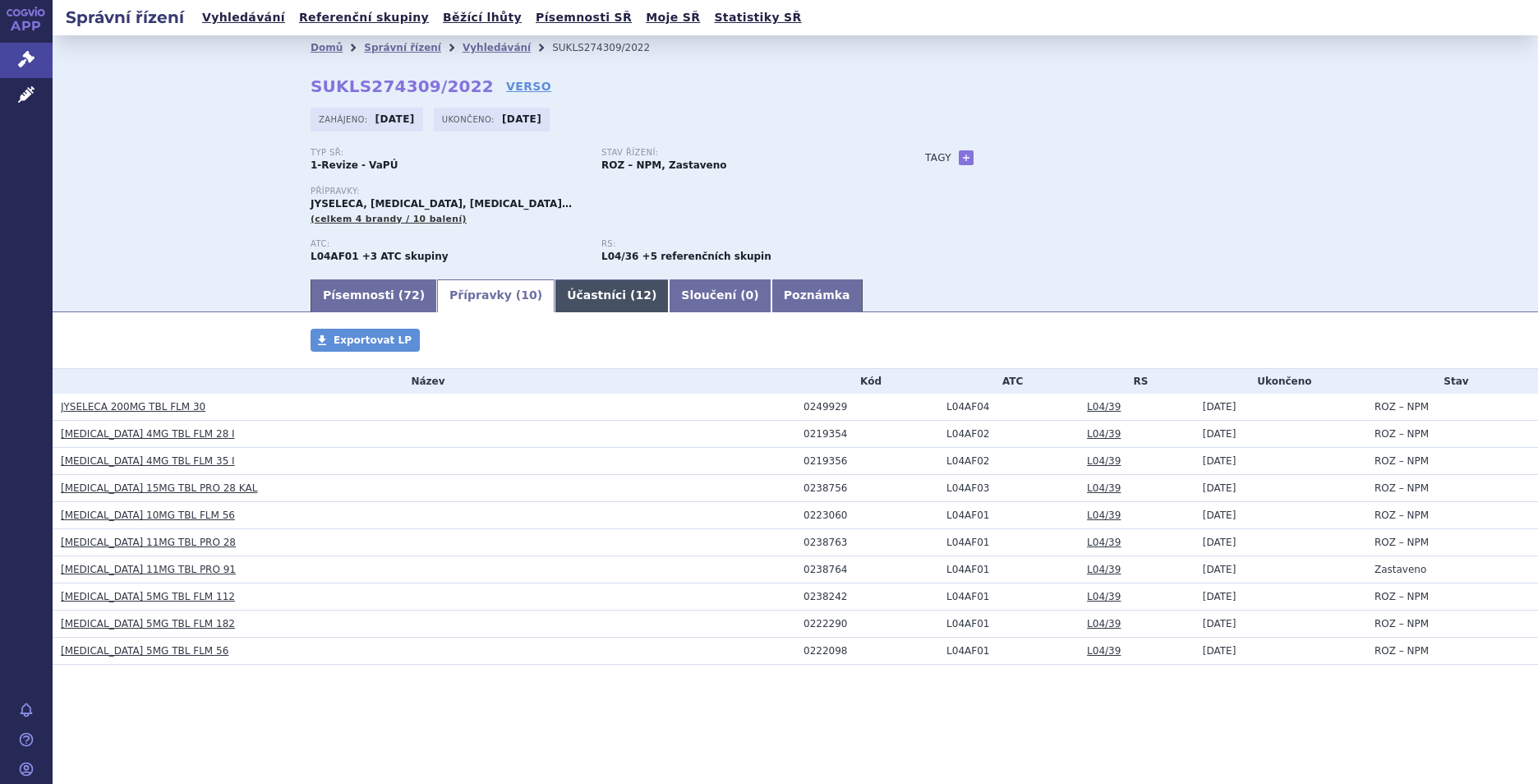
click at [571, 302] on link "Účastníci ( 12 )" at bounding box center [611, 296] width 115 height 33
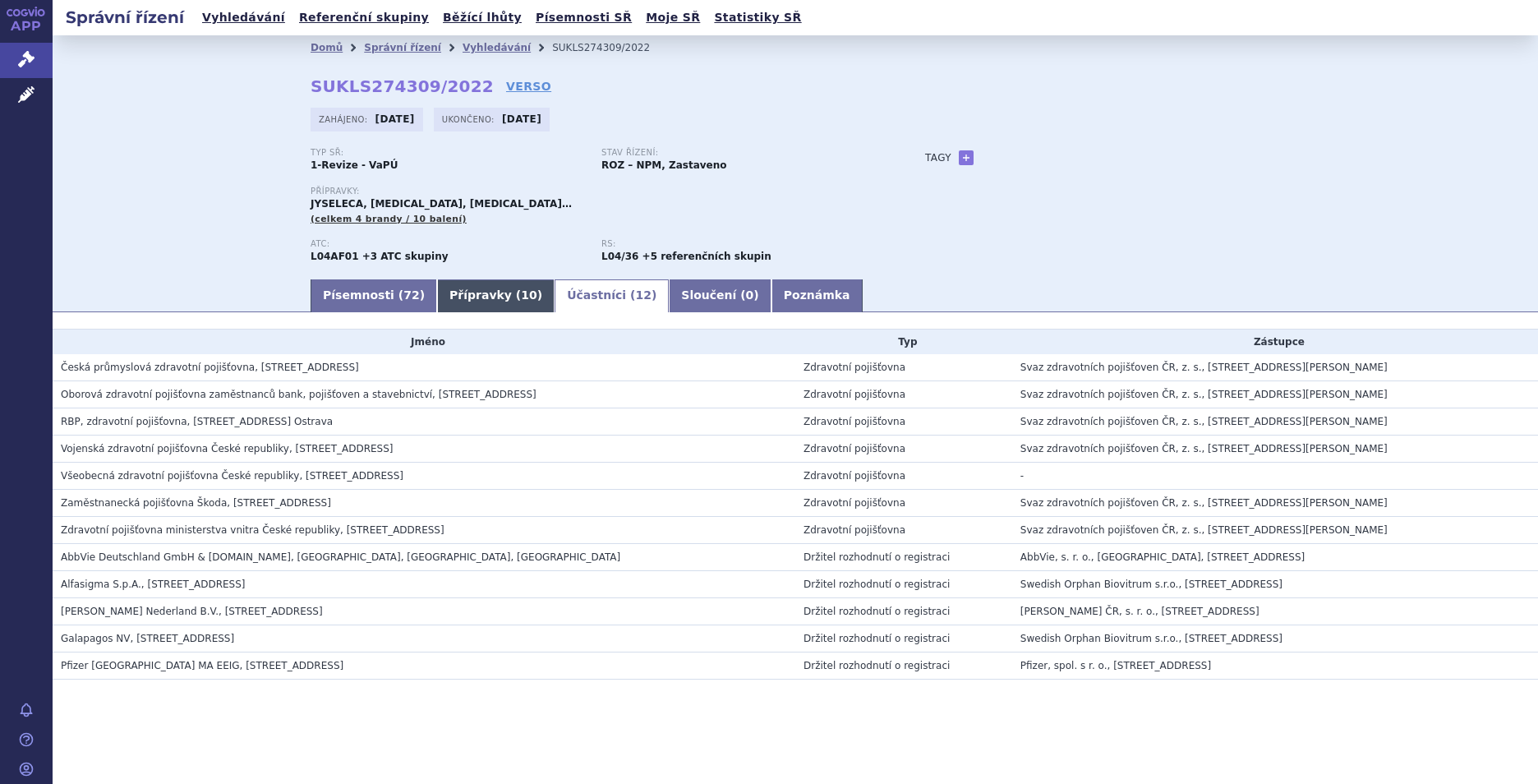
click at [456, 301] on link "Přípravky ( 10 )" at bounding box center [495, 296] width 117 height 33
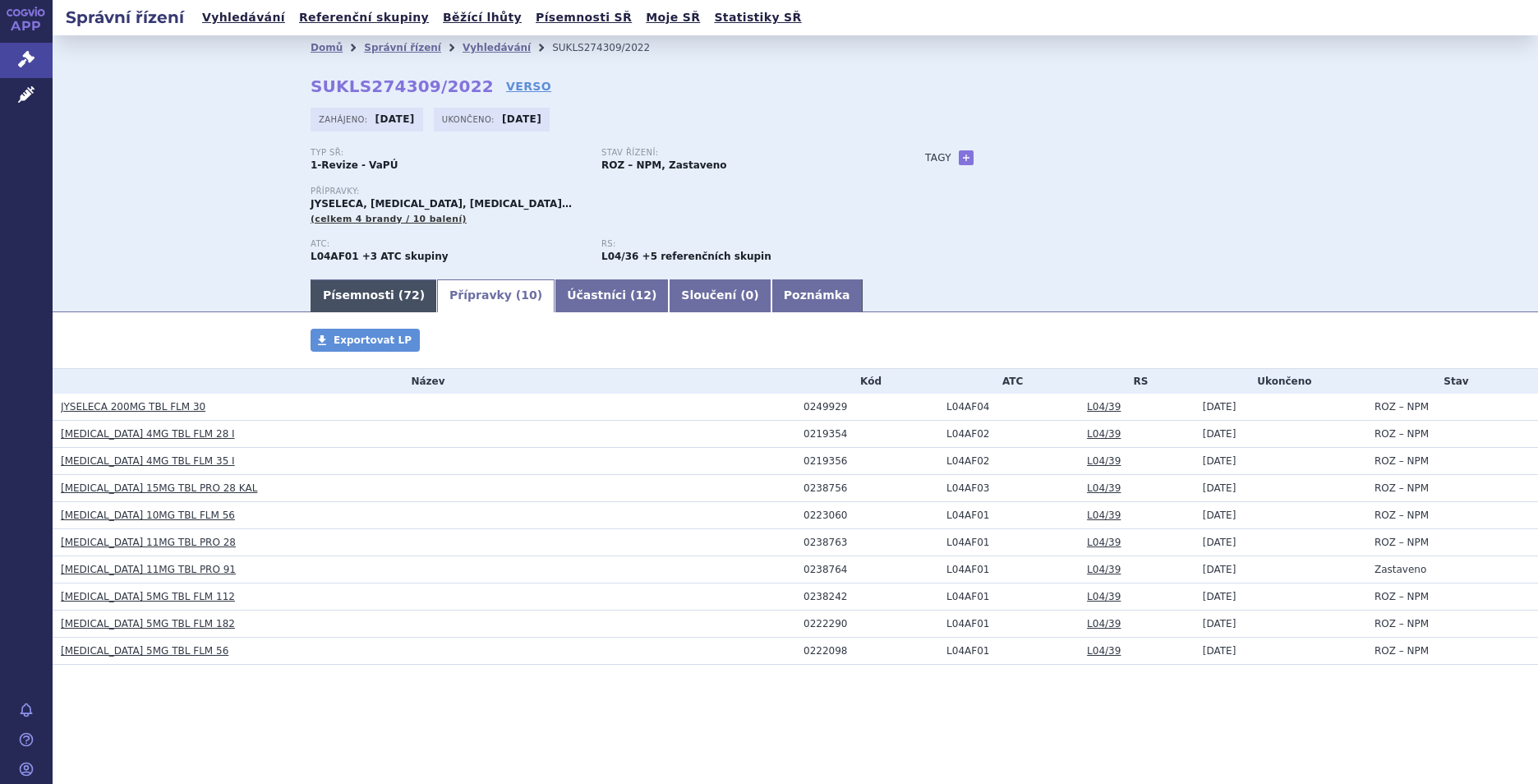
click at [357, 301] on link "Písemnosti ( 72 )" at bounding box center [374, 296] width 126 height 33
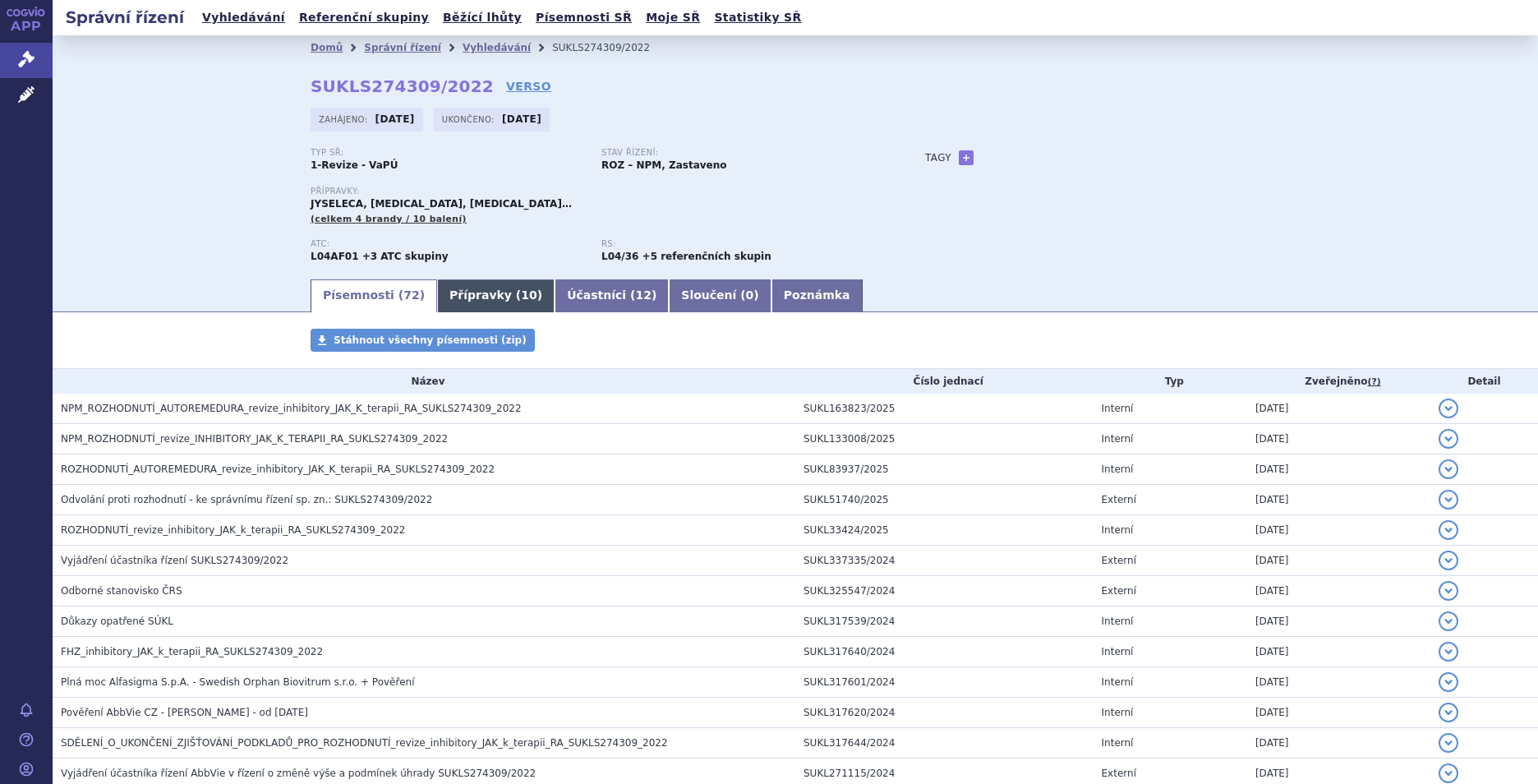
click at [444, 297] on link "Přípravky ( 10 )" at bounding box center [495, 296] width 117 height 33
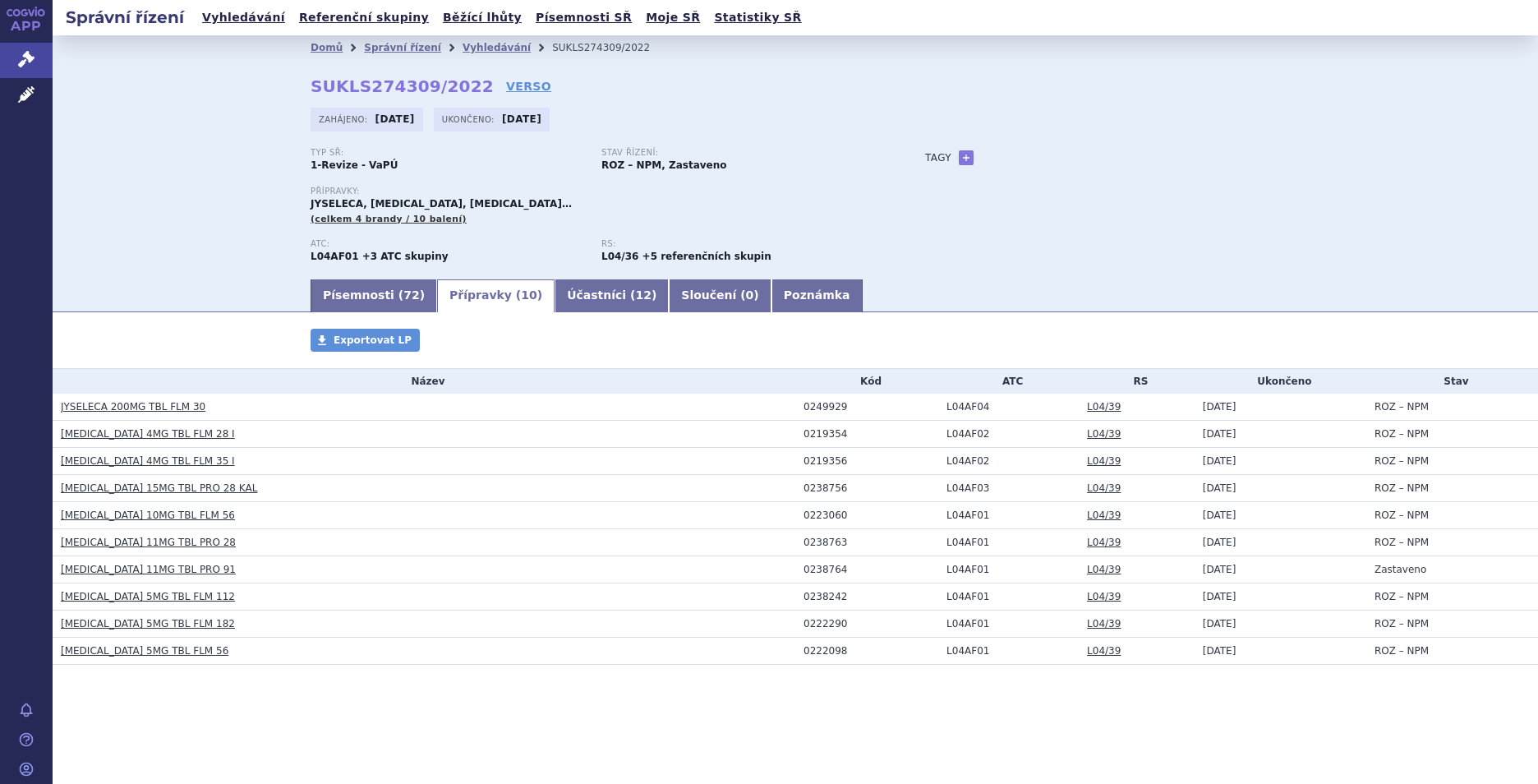
click at [125, 484] on link "[MEDICAL_DATA] 15MG TBL PRO 28 KAL" at bounding box center [158, 487] width 196 height 12
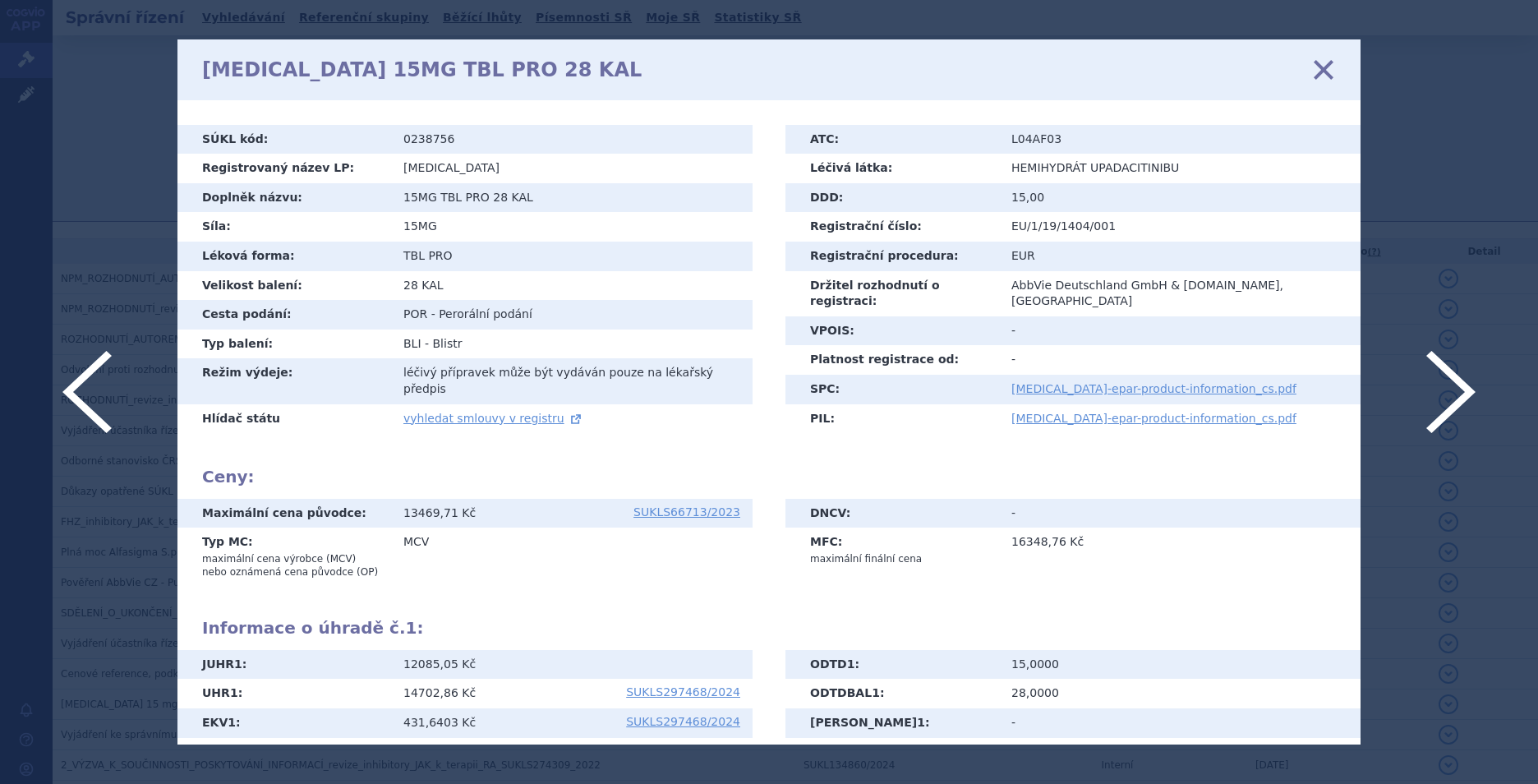
click at [1335, 64] on icon at bounding box center [1323, 68] width 35 height 35
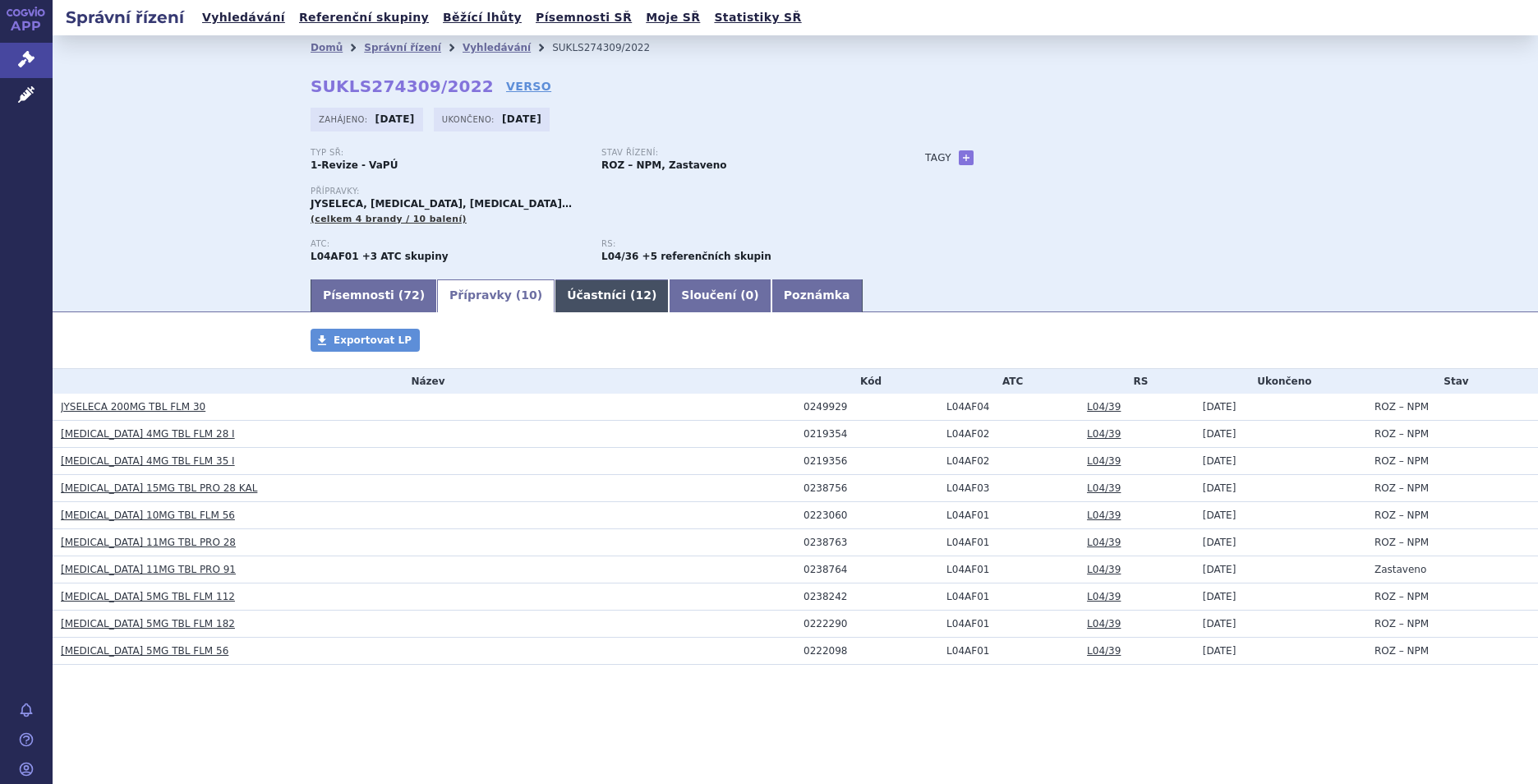
click at [635, 289] on span "12" at bounding box center [643, 295] width 16 height 13
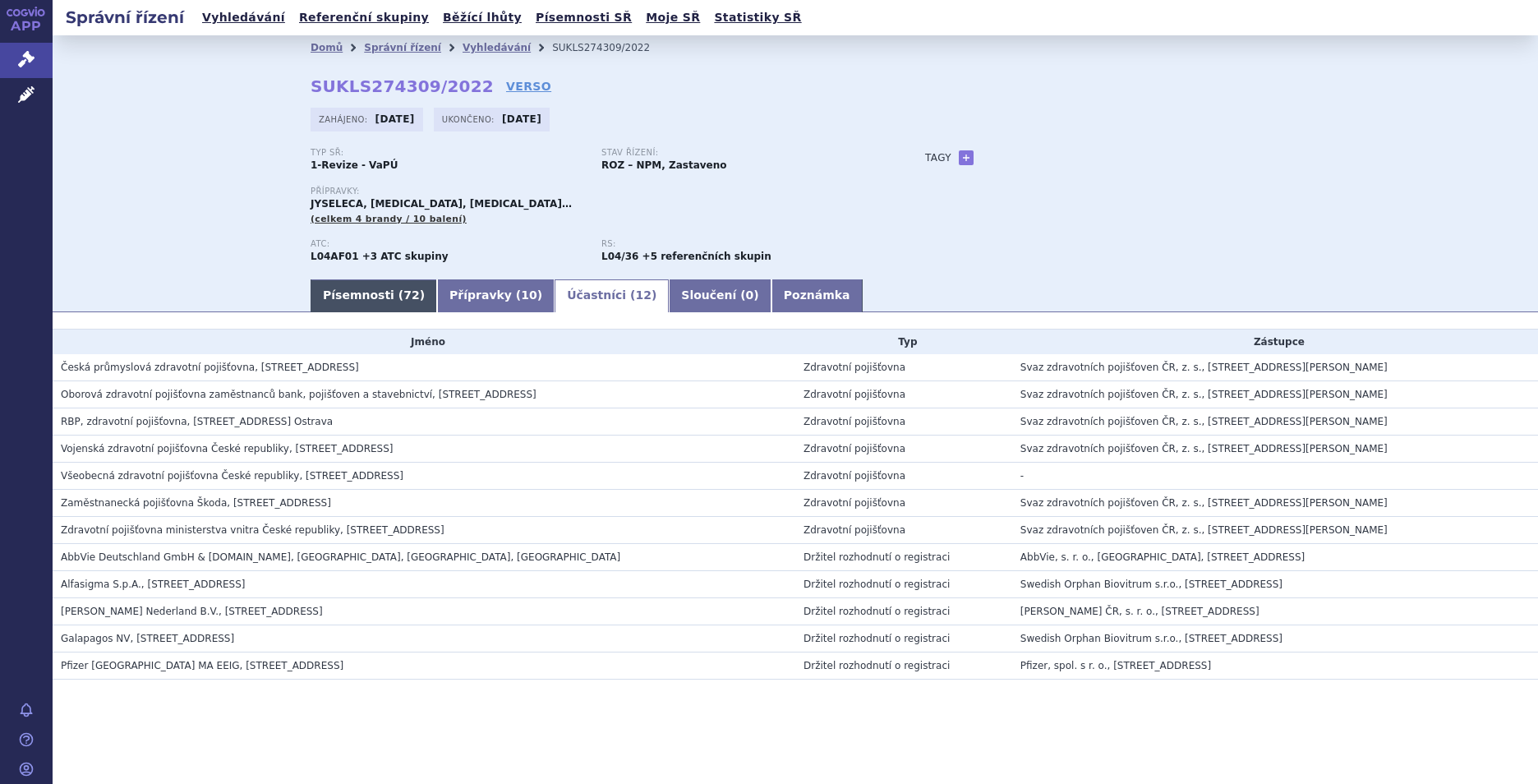
click at [361, 291] on link "Písemnosti ( 72 )" at bounding box center [374, 296] width 126 height 33
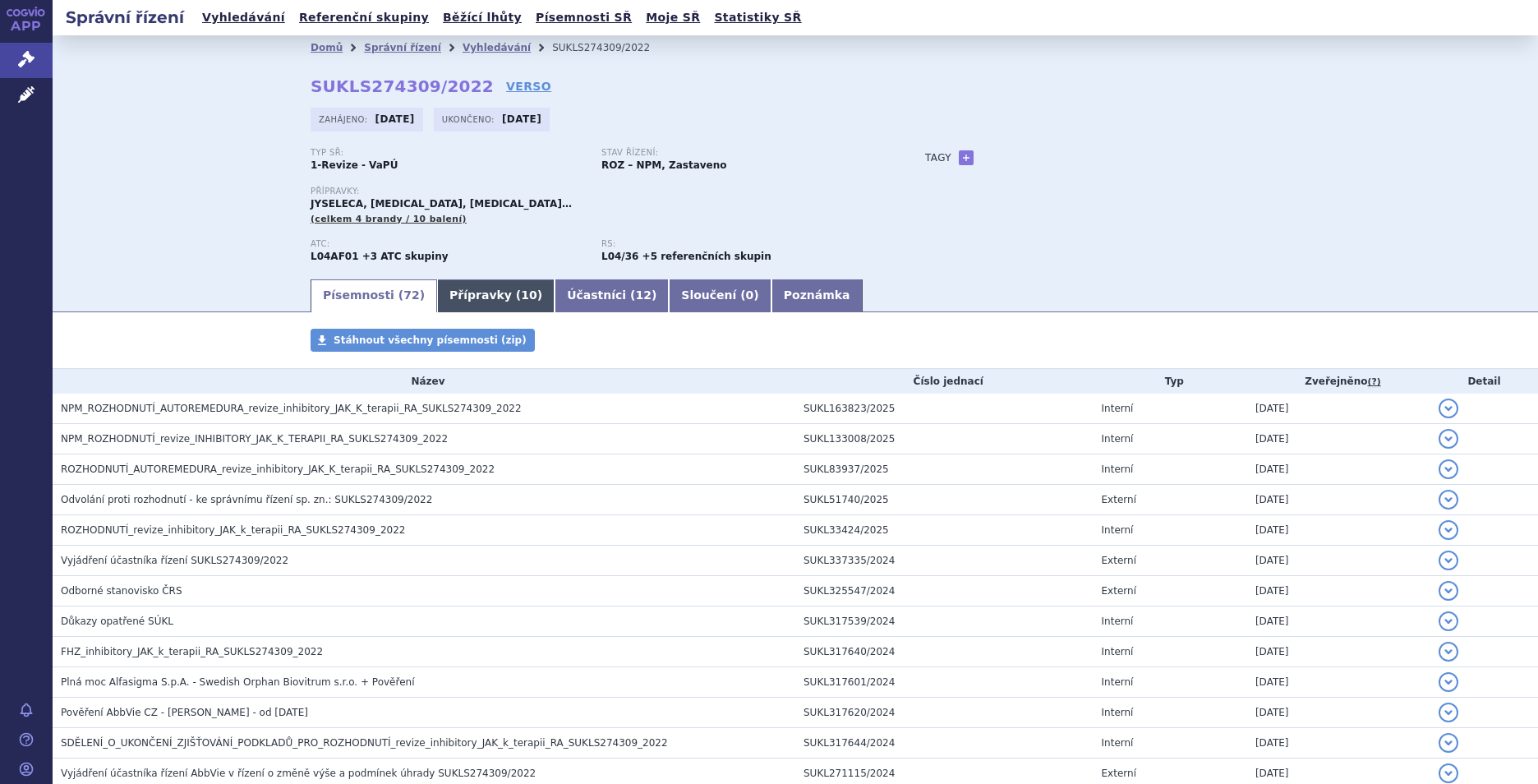
click at [521, 291] on span "10" at bounding box center [529, 295] width 16 height 13
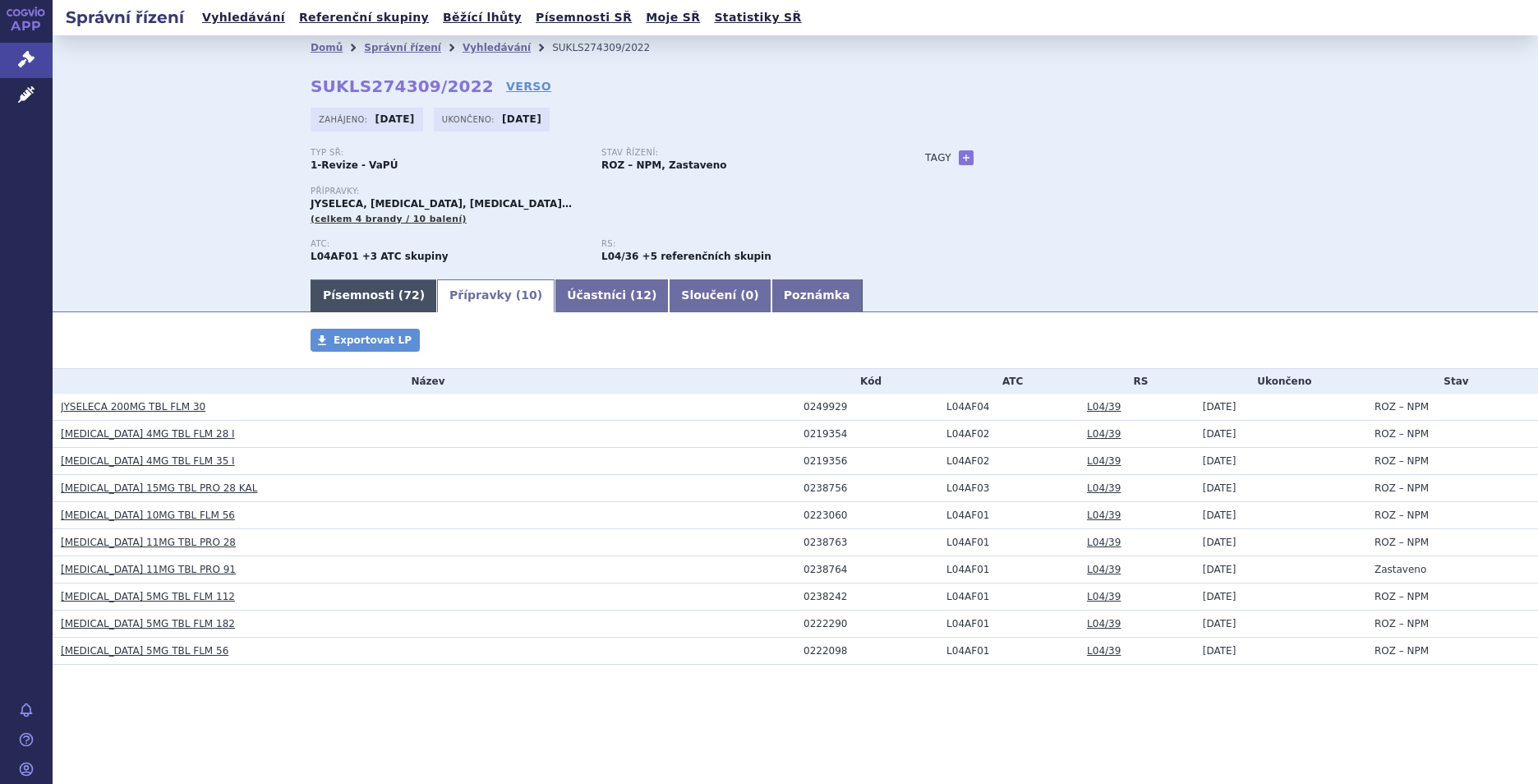
click at [368, 290] on link "Písemnosti ( 72 )" at bounding box center [374, 296] width 126 height 33
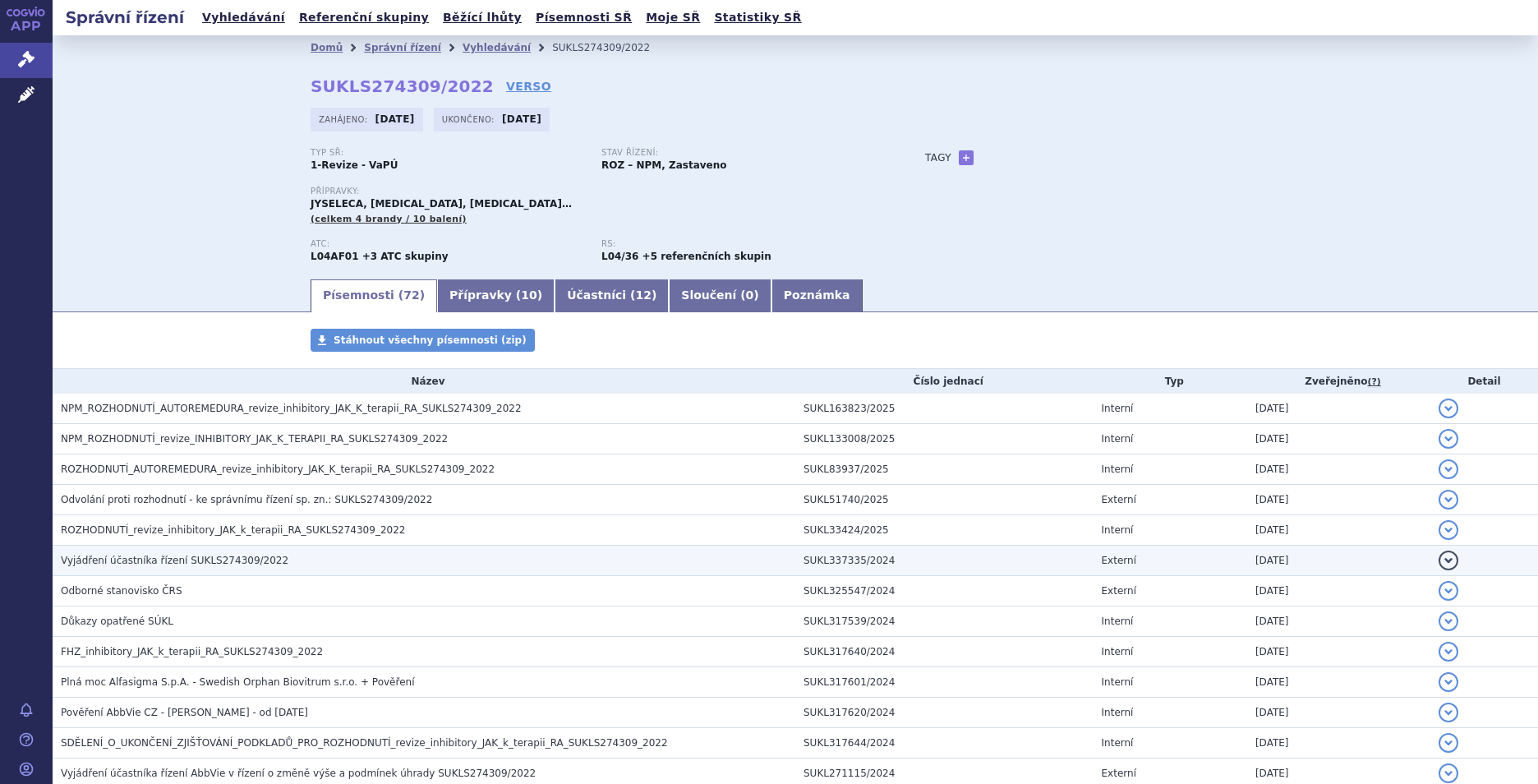
click at [362, 559] on h3 "Vyjádření účastníka řízení SUKLS274309/2022" at bounding box center [427, 560] width 734 height 17
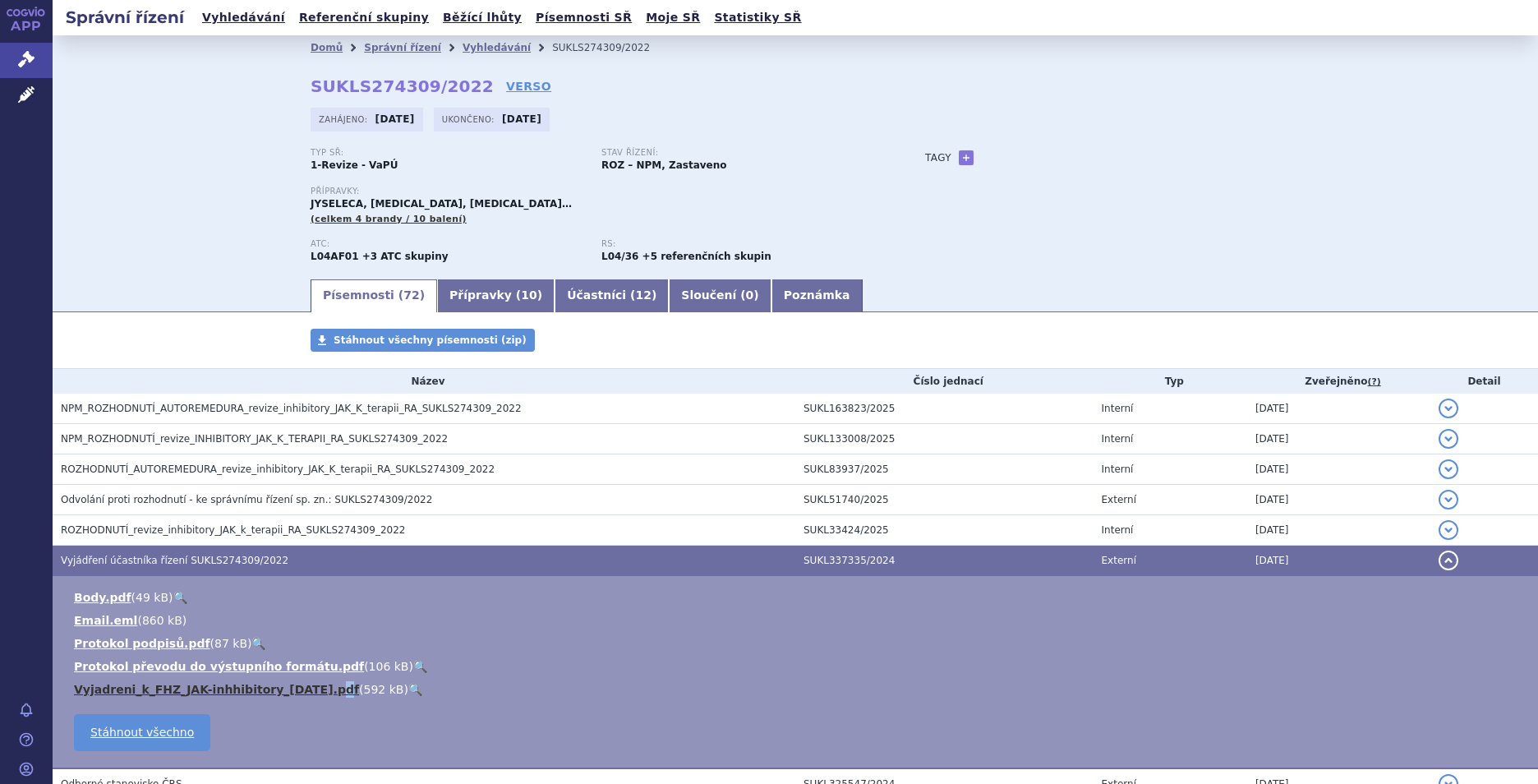
click at [305, 694] on ul "Body.pdf ( 49 kB ) 🔍 Email.eml ( 860 kB ) 87 kB" at bounding box center [796, 643] width 1453 height 108
drag, startPoint x: 305, startPoint y: 694, endPoint x: 265, endPoint y: 688, distance: 40.4
click at [265, 688] on link "Vyjadreni_k_FHZ_JAK-inhhibitory_[DATE].pdf" at bounding box center [216, 689] width 285 height 13
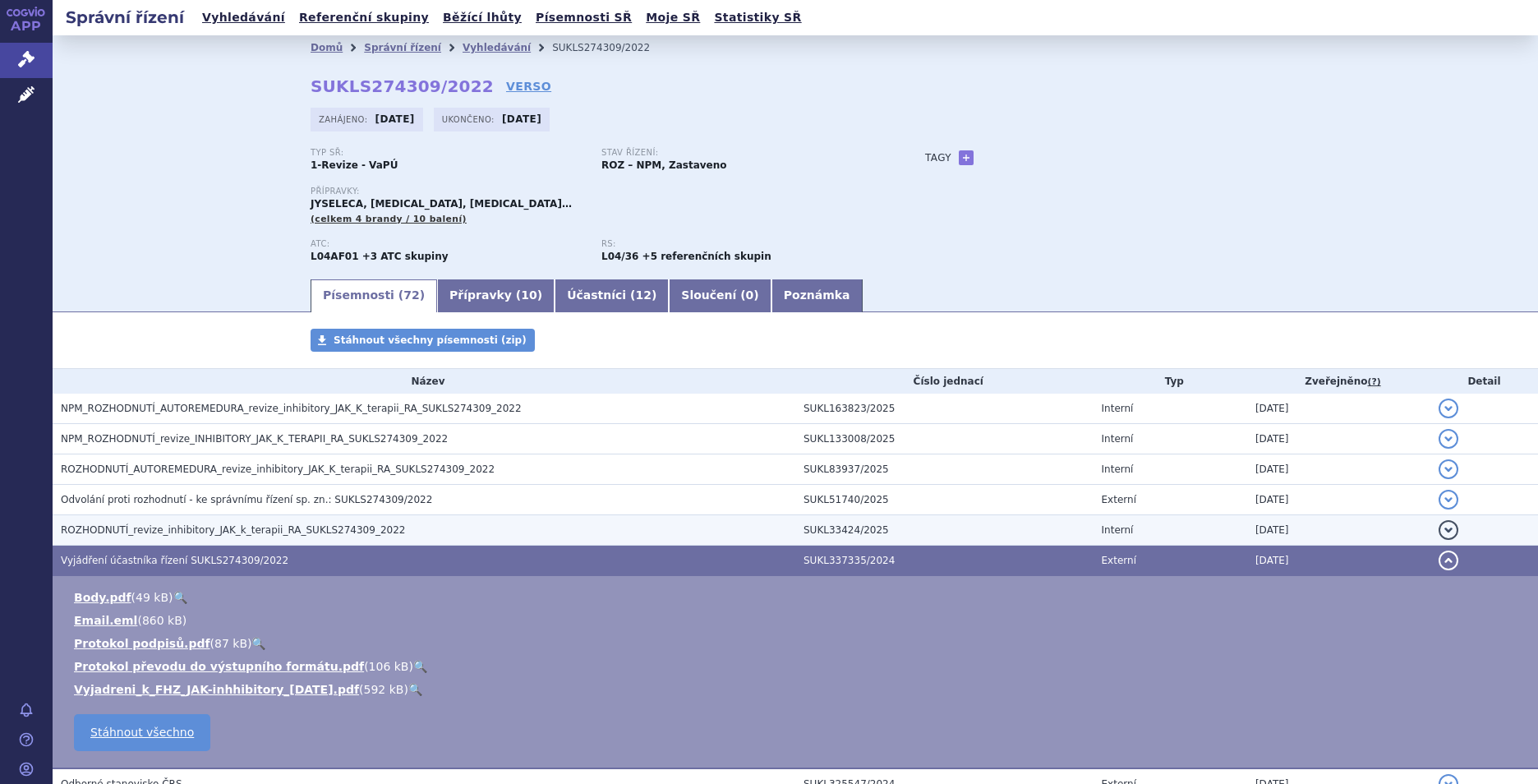
click at [256, 531] on span "ROZHODNUTÍ_revize_inhibitory_JAK_k_terapii_RA_SUKLS274309_2022" at bounding box center [233, 529] width 345 height 12
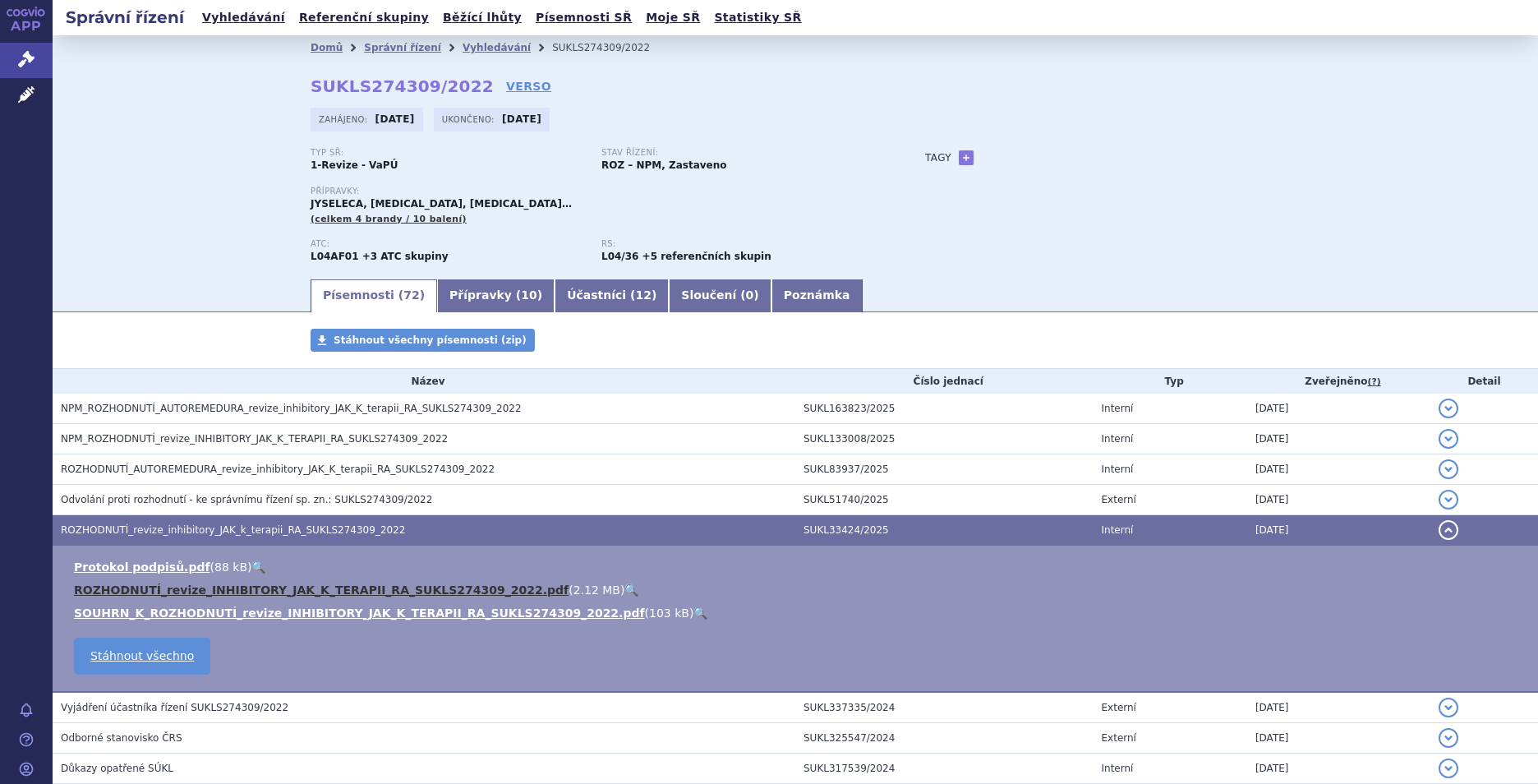
click at [317, 587] on link "ROZHODNUTÍ_revize_INHIBITORY_JAK_K_TERAPII_RA_SUKLS274309_2022.pdf" at bounding box center [321, 590] width 495 height 13
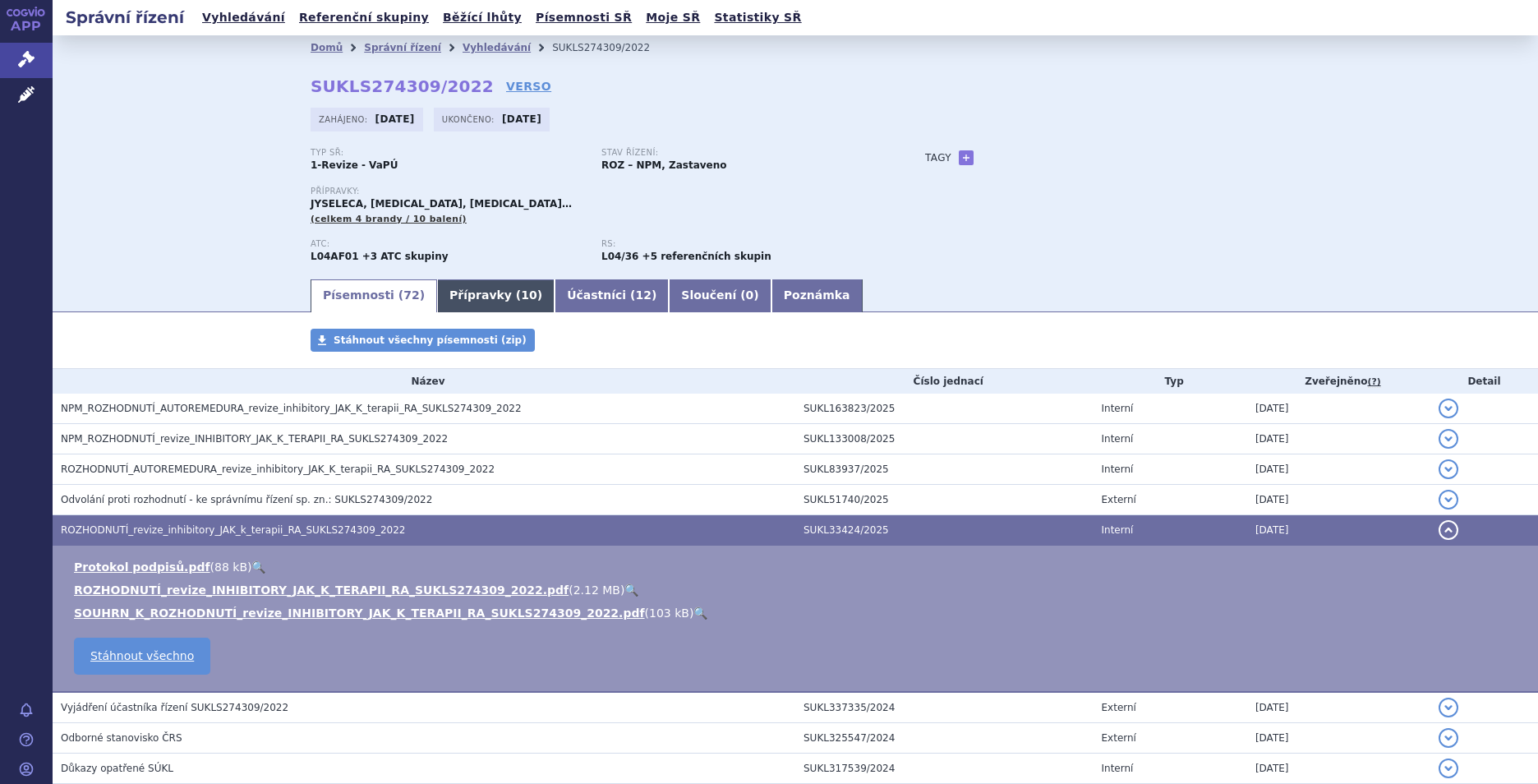
click at [460, 283] on link "Přípravky ( 10 )" at bounding box center [495, 296] width 117 height 33
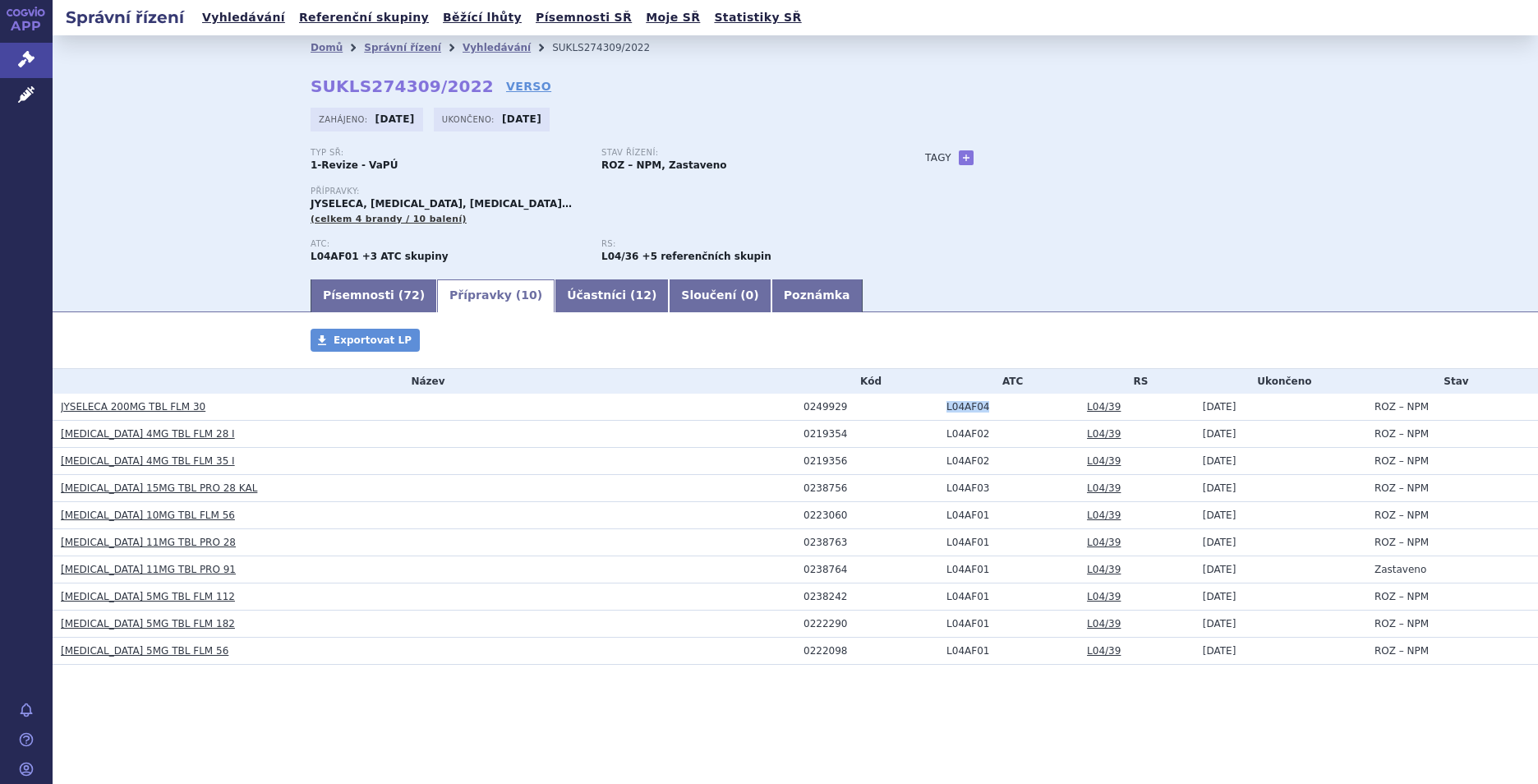
drag, startPoint x: 942, startPoint y: 404, endPoint x: 997, endPoint y: 408, distance: 55.1
click at [997, 408] on td "L04AF04" at bounding box center [1008, 407] width 140 height 28
copy td "L04AF04"
click at [367, 292] on link "Písemnosti ( 72 )" at bounding box center [374, 296] width 126 height 33
